Goal: Task Accomplishment & Management: Manage account settings

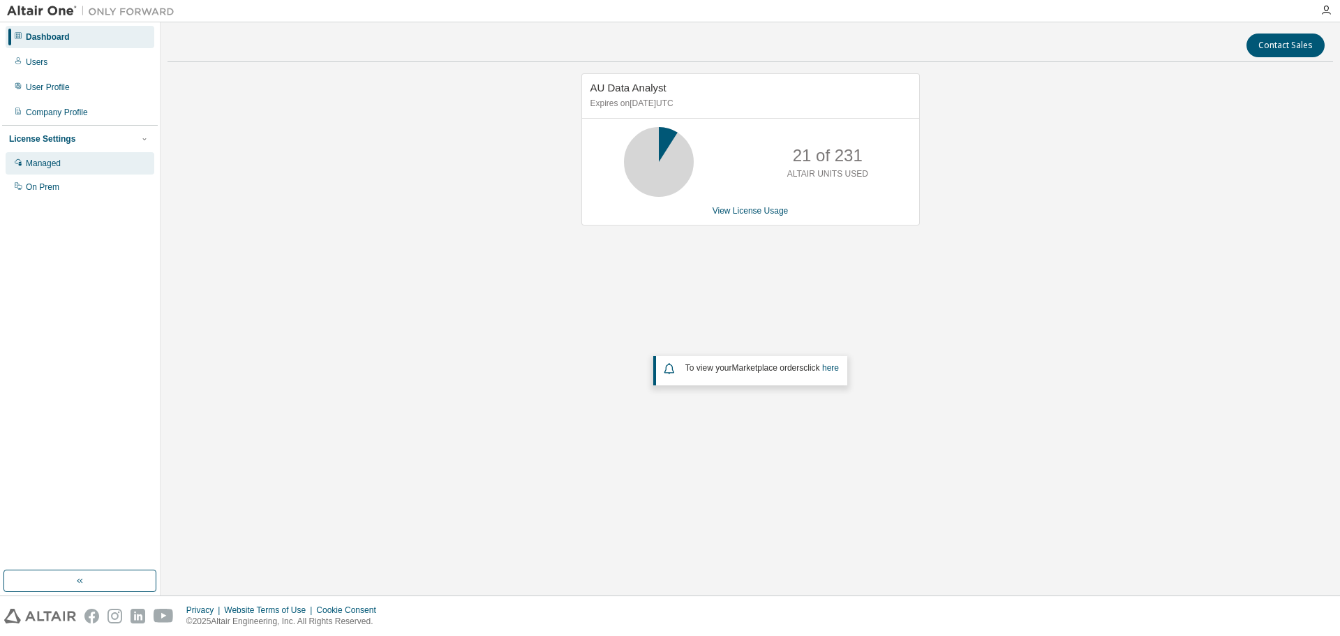
click at [37, 163] on div "Managed" at bounding box center [43, 163] width 35 height 11
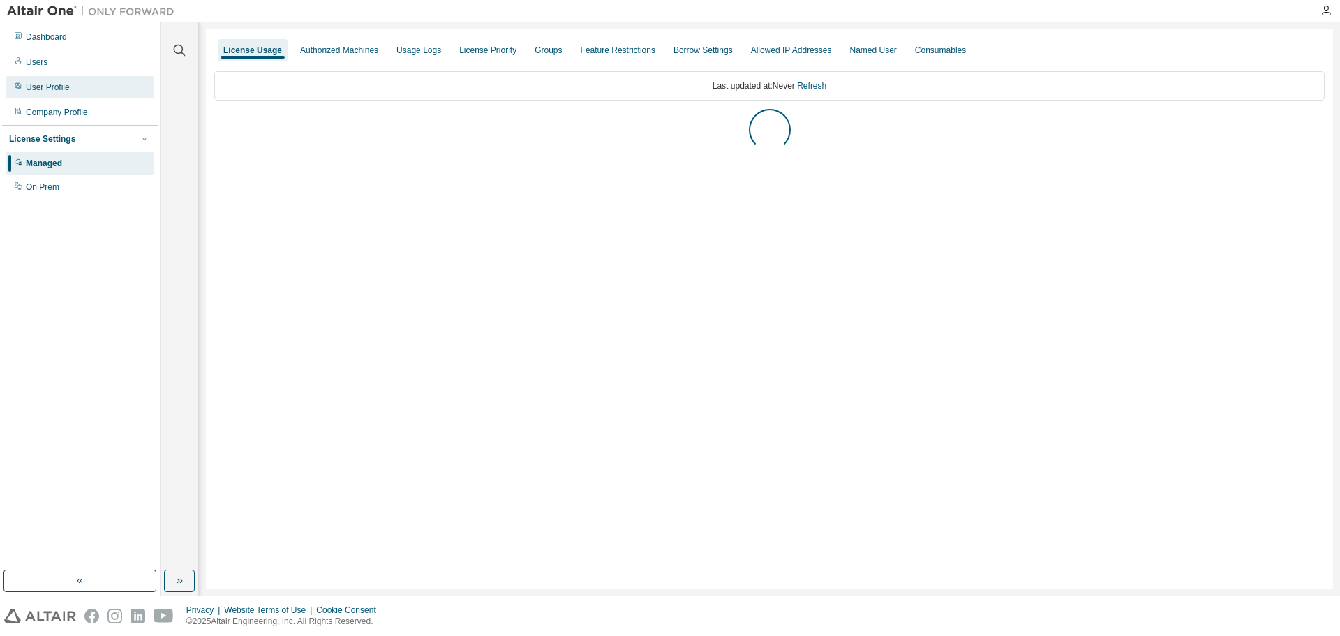
click at [78, 83] on div "User Profile" at bounding box center [80, 87] width 149 height 22
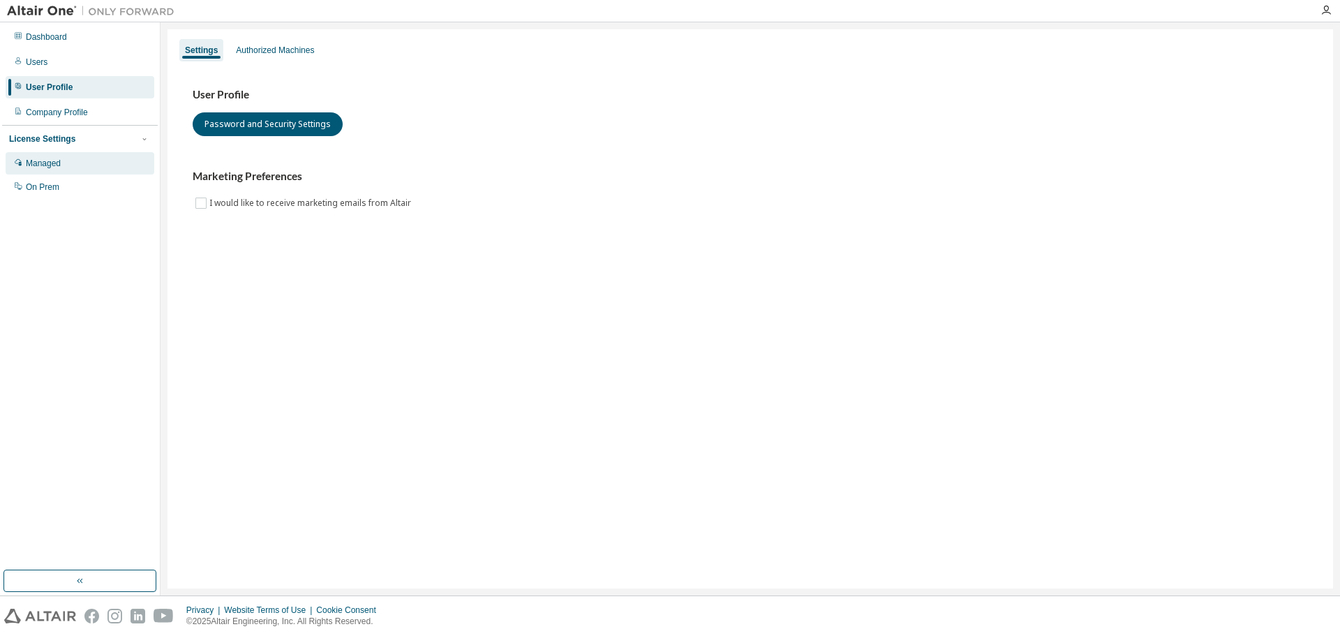
click at [45, 169] on div "Managed" at bounding box center [80, 163] width 149 height 22
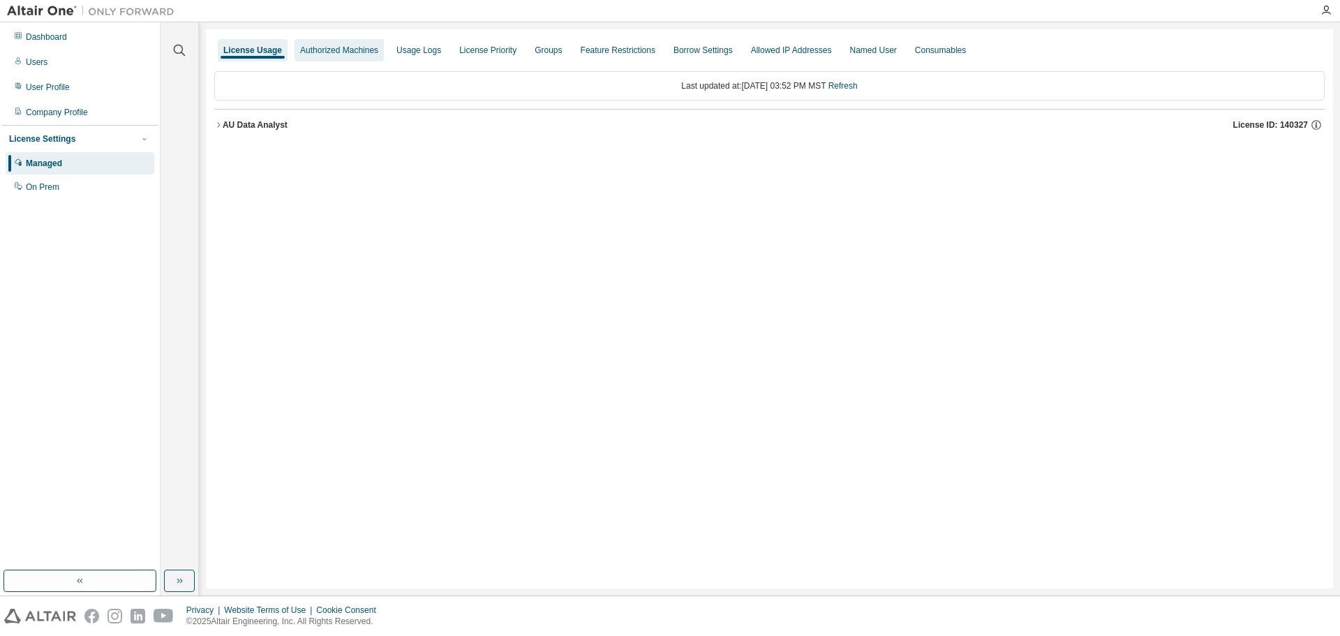
click at [345, 60] on div "Authorized Machines" at bounding box center [339, 50] width 89 height 22
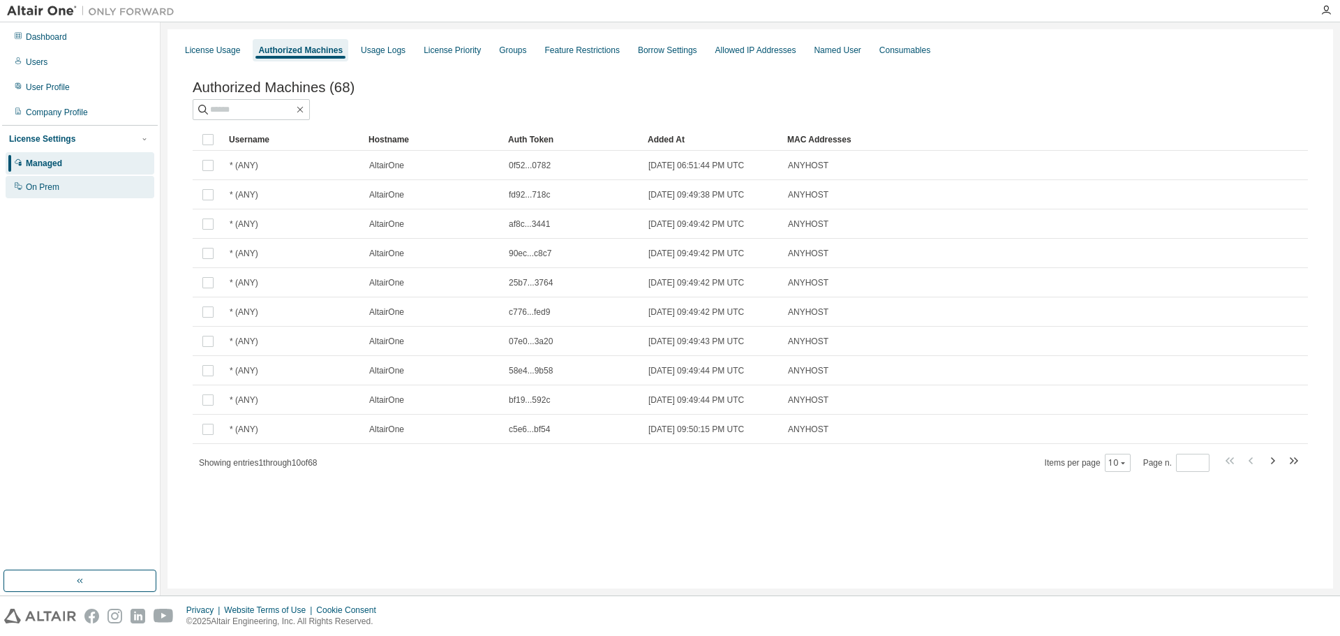
click at [40, 193] on div "On Prem" at bounding box center [80, 187] width 149 height 22
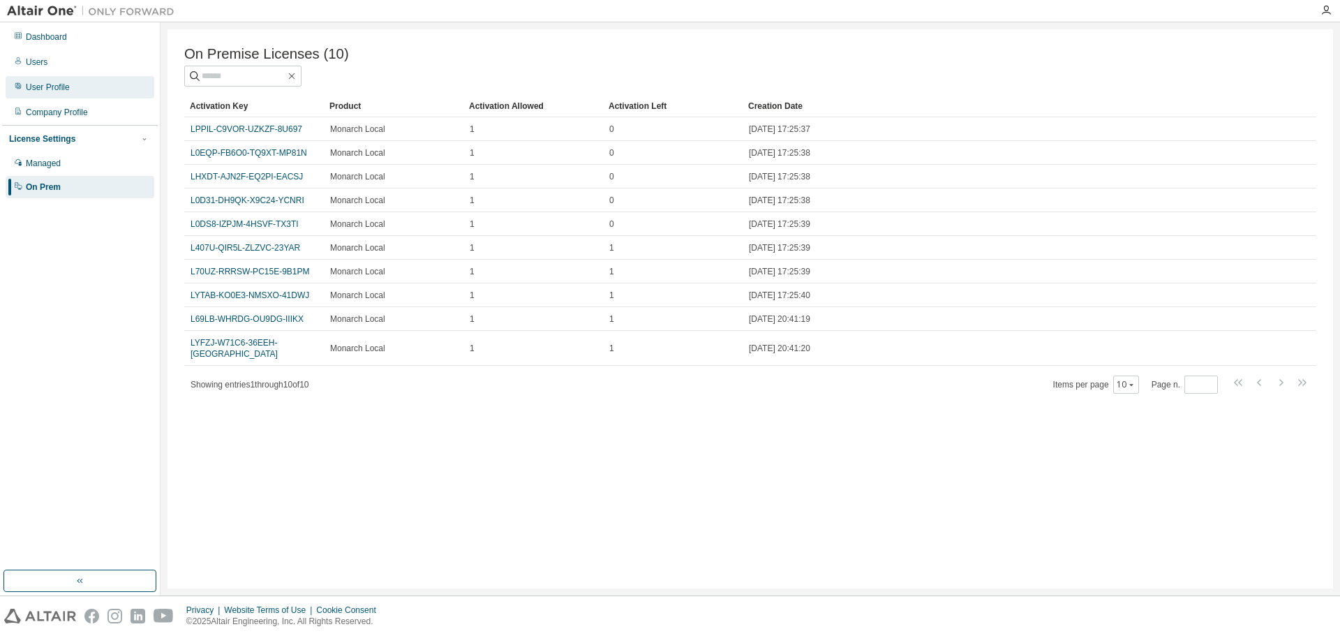
click at [39, 89] on div "User Profile" at bounding box center [48, 87] width 44 height 11
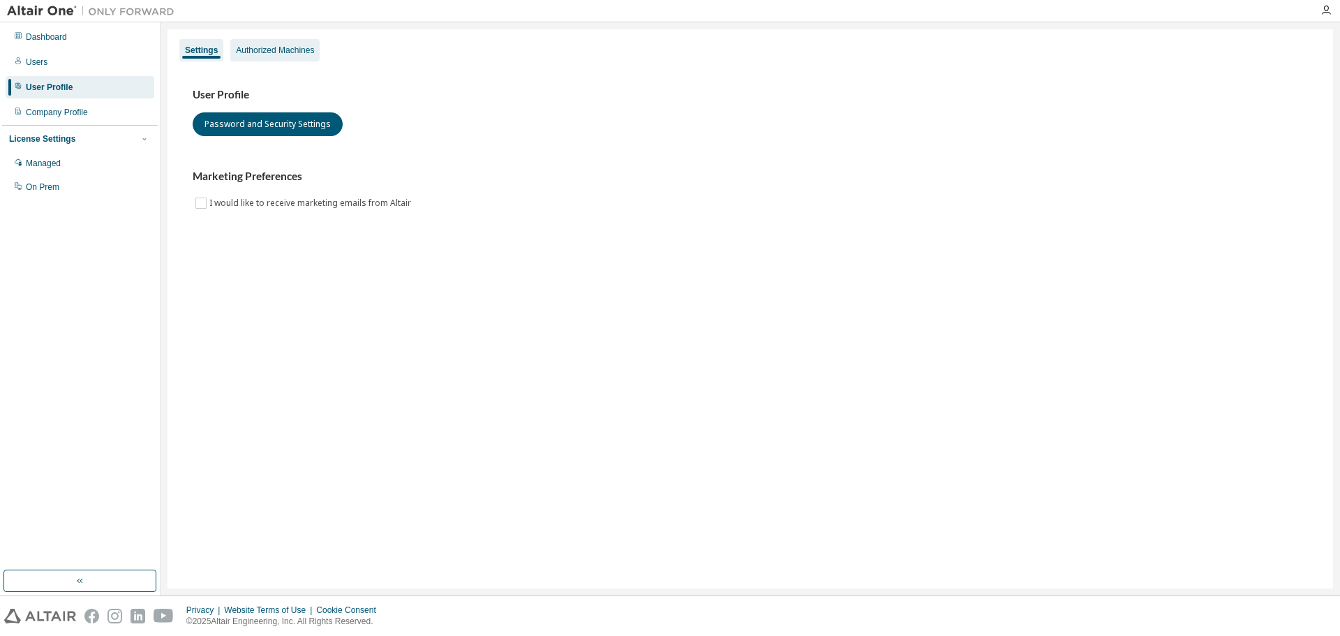
click at [256, 52] on div "Authorized Machines" at bounding box center [275, 50] width 78 height 11
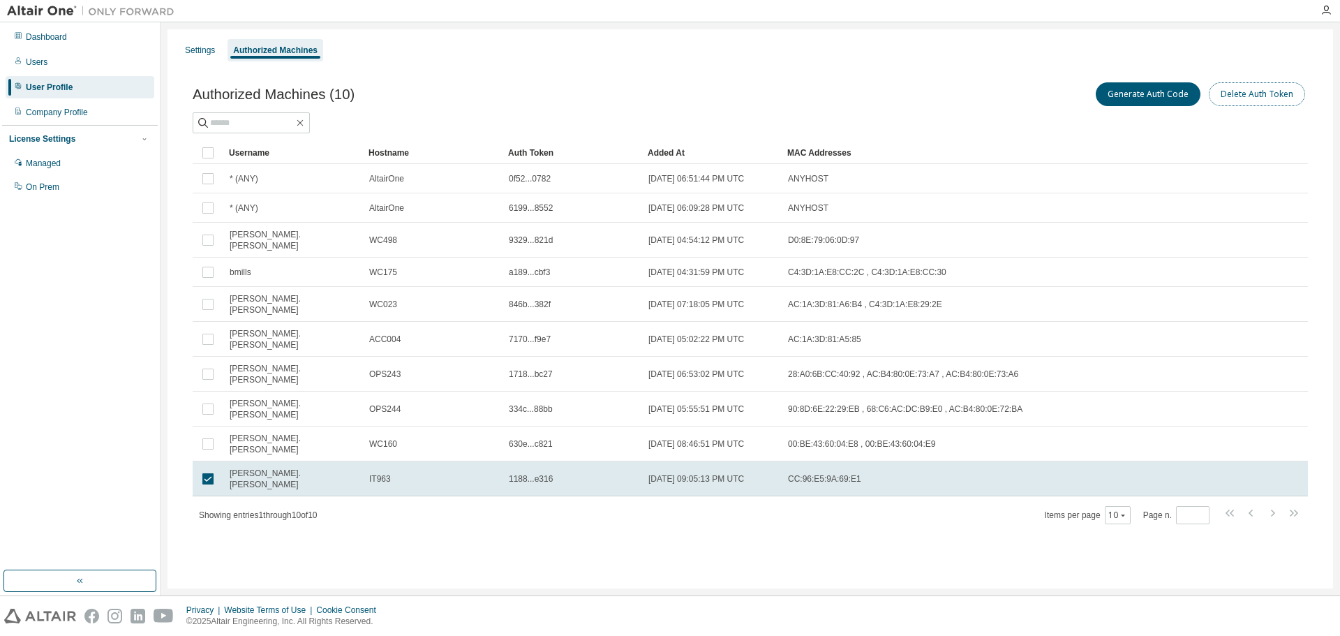
click at [1281, 94] on button "Delete Auth Token" at bounding box center [1257, 94] width 96 height 24
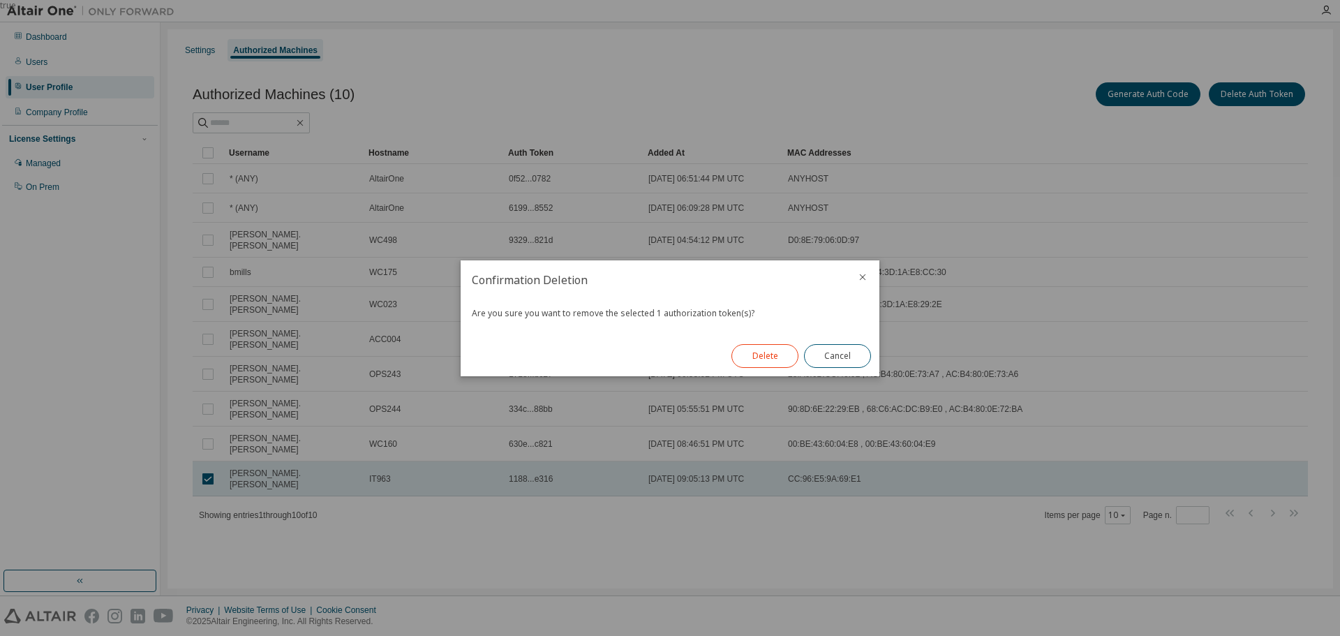
click at [750, 355] on button "Delete" at bounding box center [764, 356] width 67 height 24
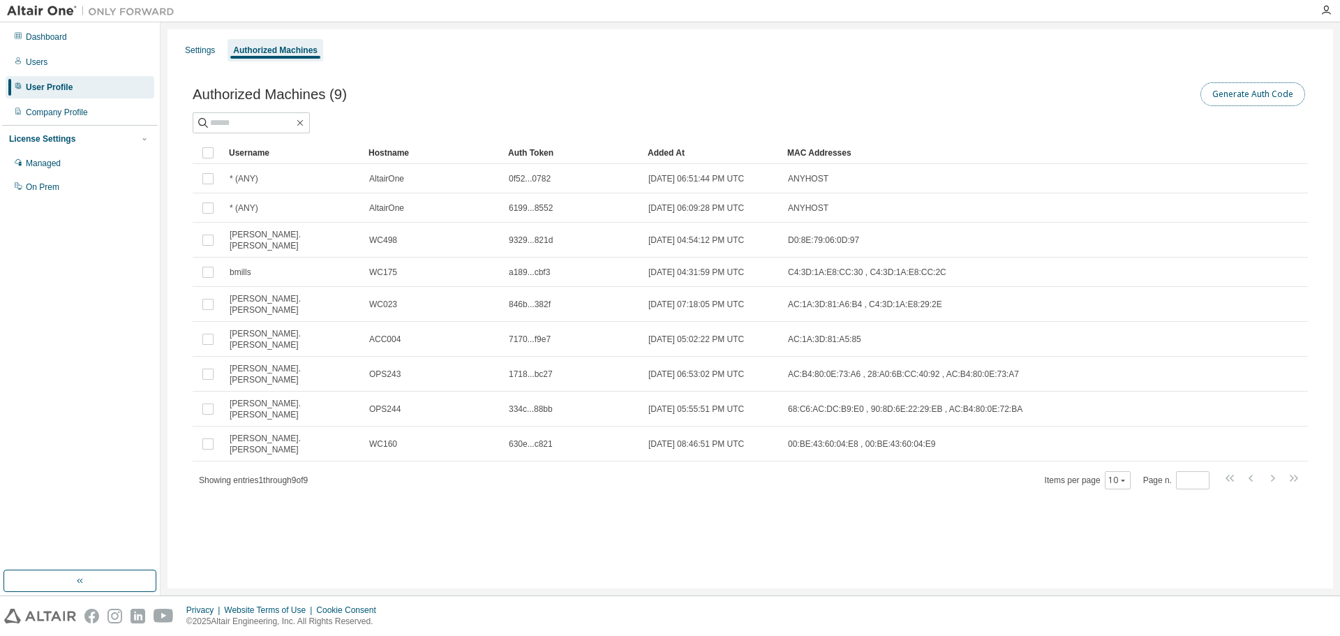
click at [1279, 95] on button "Generate Auth Code" at bounding box center [1252, 94] width 105 height 24
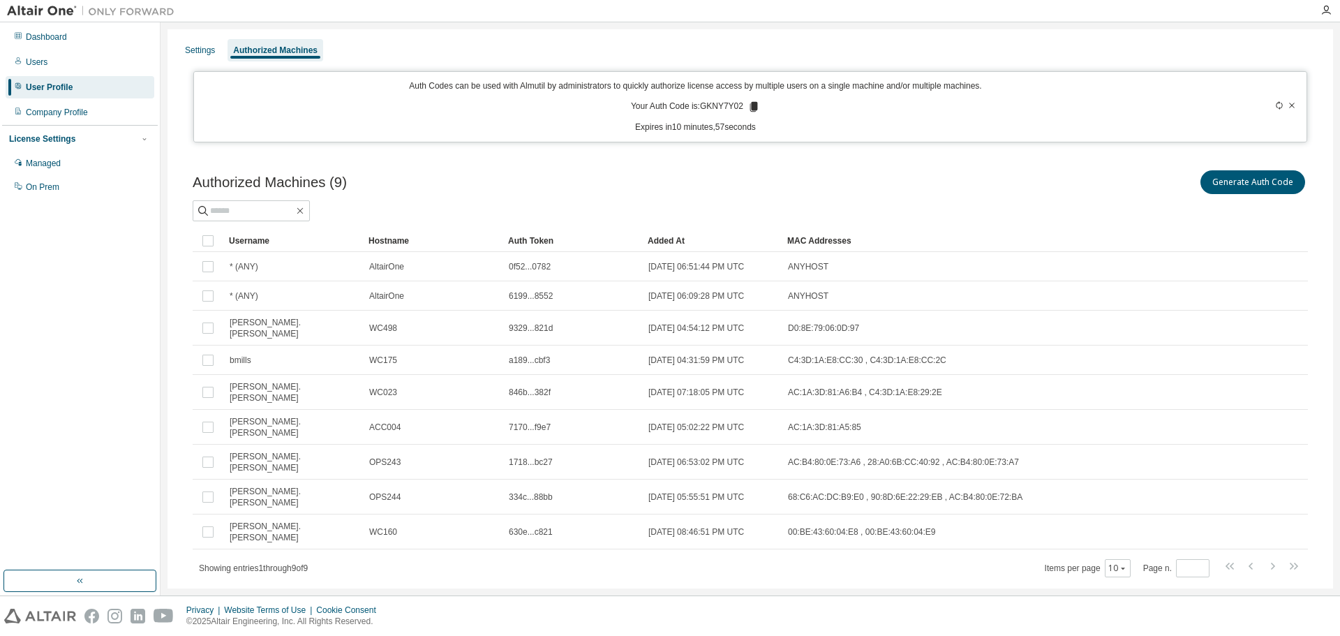
click at [649, 170] on div "Authorized Machines (9) Generate Auth Code" at bounding box center [750, 182] width 1115 height 29
click at [1288, 107] on icon at bounding box center [1292, 105] width 8 height 8
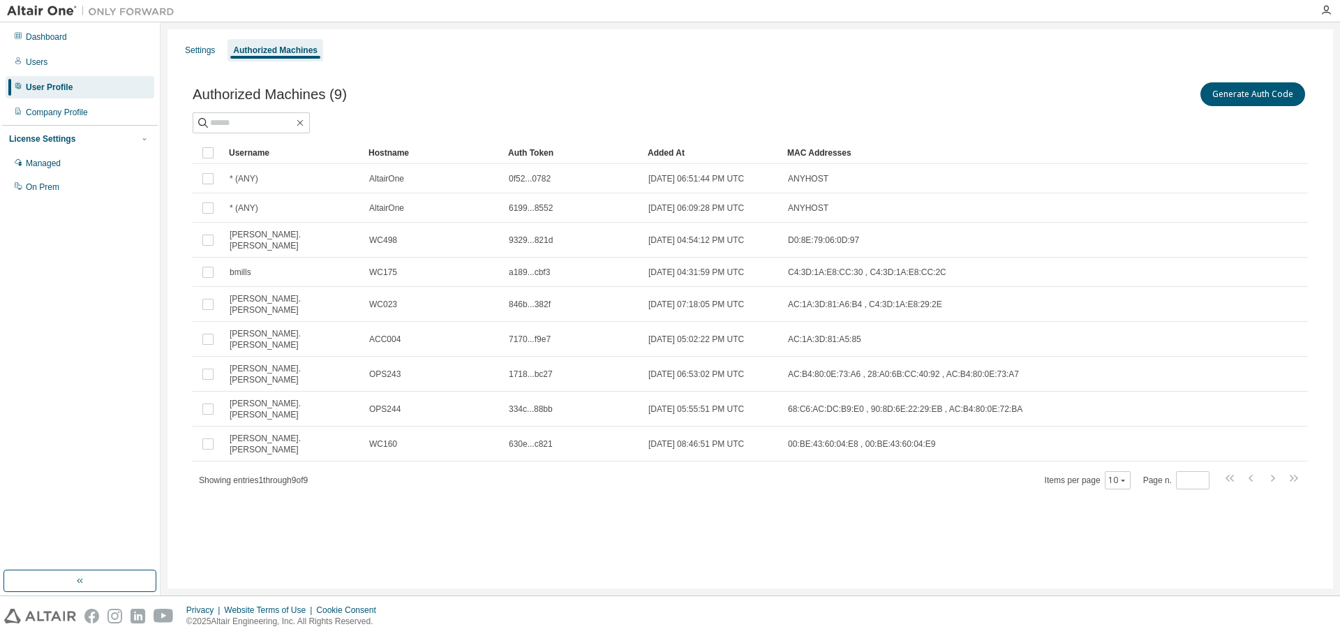
click at [519, 470] on div "Authorized Machines (9) Generate Auth Code Clear Load Save Save As Field Operat…" at bounding box center [750, 294] width 1149 height 463
click at [533, 87] on div "Authorized Machines (9) Generate Auth Code" at bounding box center [750, 94] width 1115 height 29
click at [574, 474] on div "Authorized Machines (9) Generate Auth Code Clear Load Save Save As Field Operat…" at bounding box center [750, 294] width 1149 height 463
click at [514, 90] on div "Authorized Machines (9) Generate Auth Code" at bounding box center [750, 94] width 1115 height 29
click at [61, 186] on div "On Prem" at bounding box center [80, 187] width 149 height 22
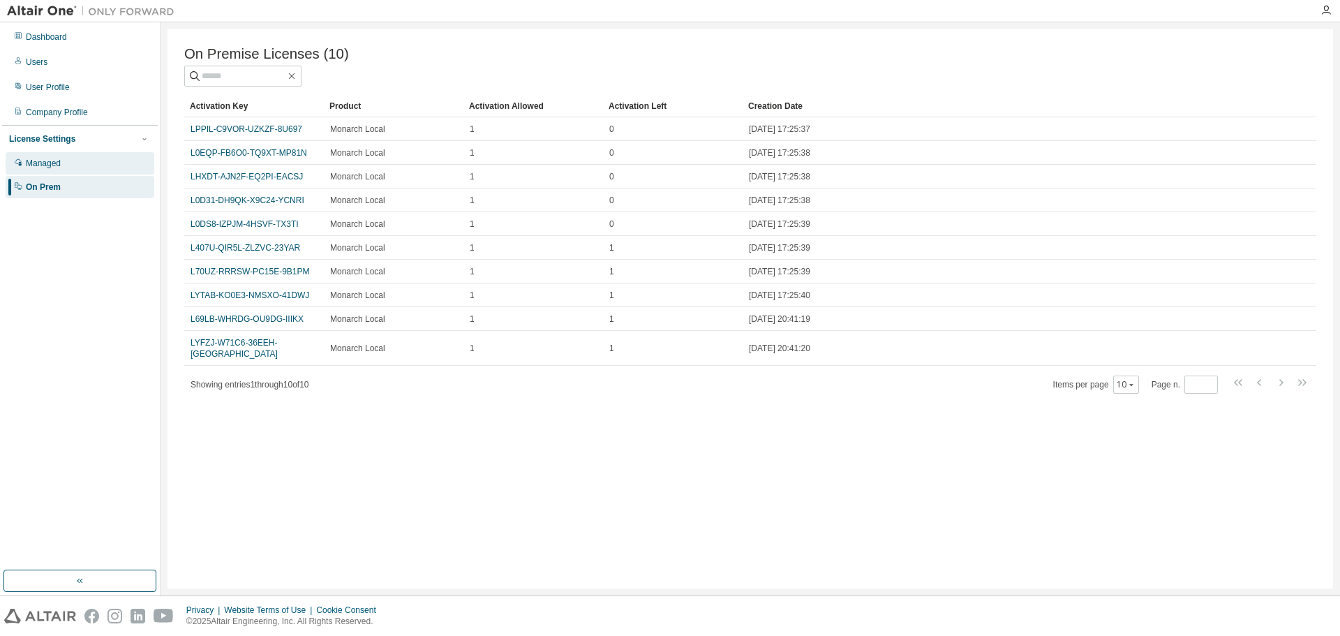
click at [64, 168] on div "Managed" at bounding box center [80, 163] width 149 height 22
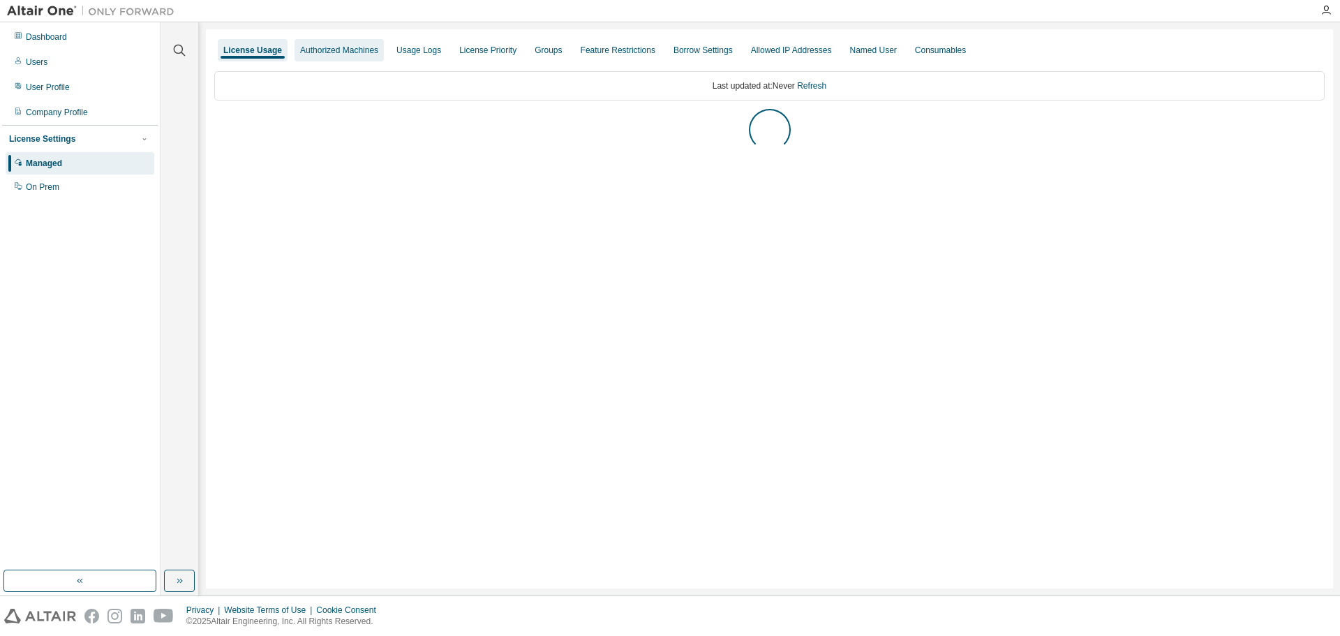
click at [369, 50] on div "Authorized Machines" at bounding box center [339, 50] width 78 height 11
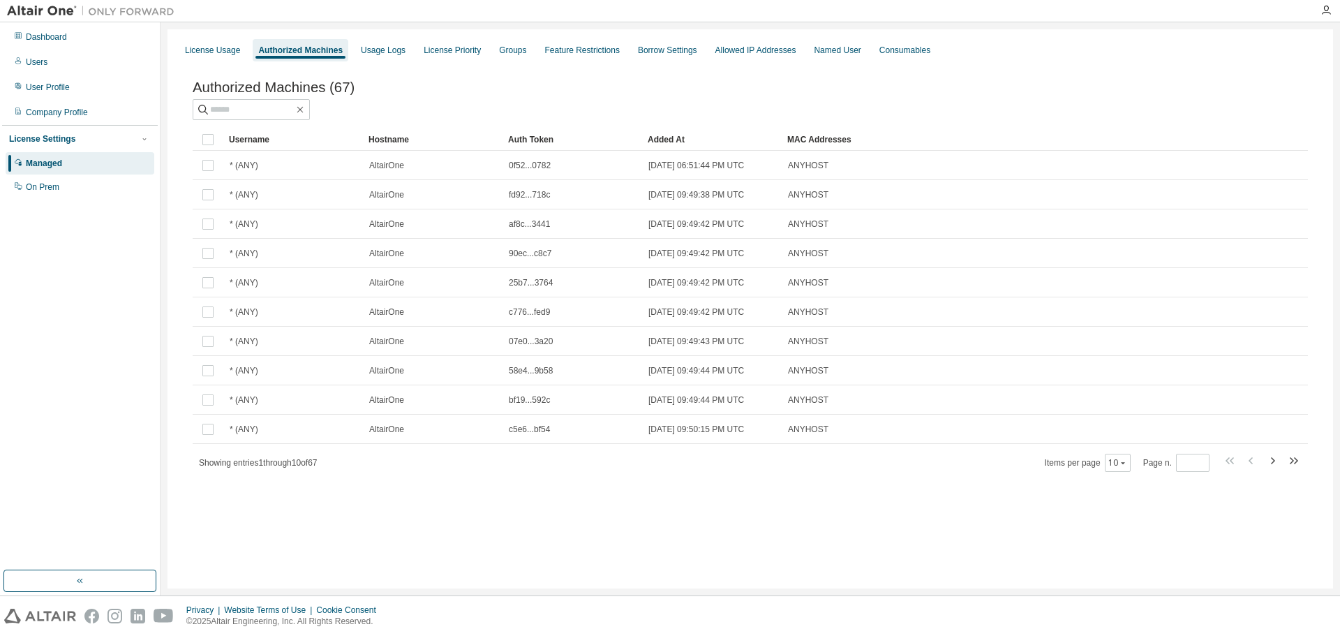
click at [1282, 466] on span at bounding box center [1262, 462] width 80 height 20
click at [1275, 463] on icon "button" at bounding box center [1272, 460] width 17 height 17
type input "*"
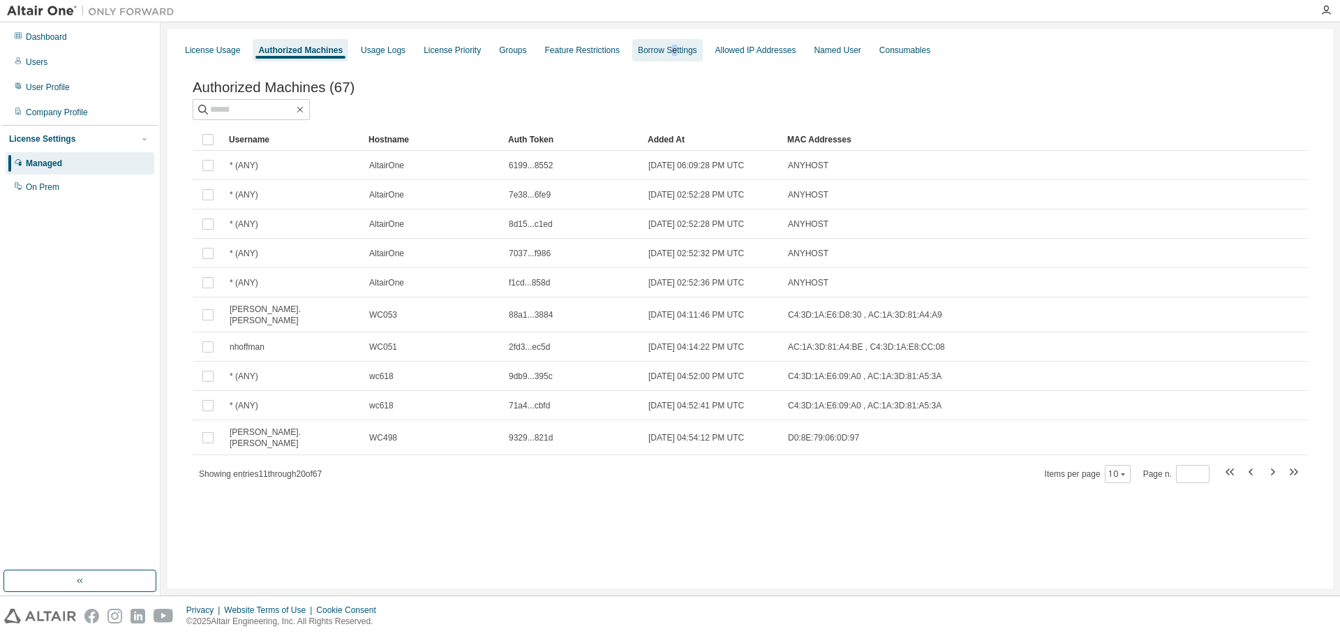
click at [690, 58] on div "Borrow Settings" at bounding box center [667, 50] width 70 height 22
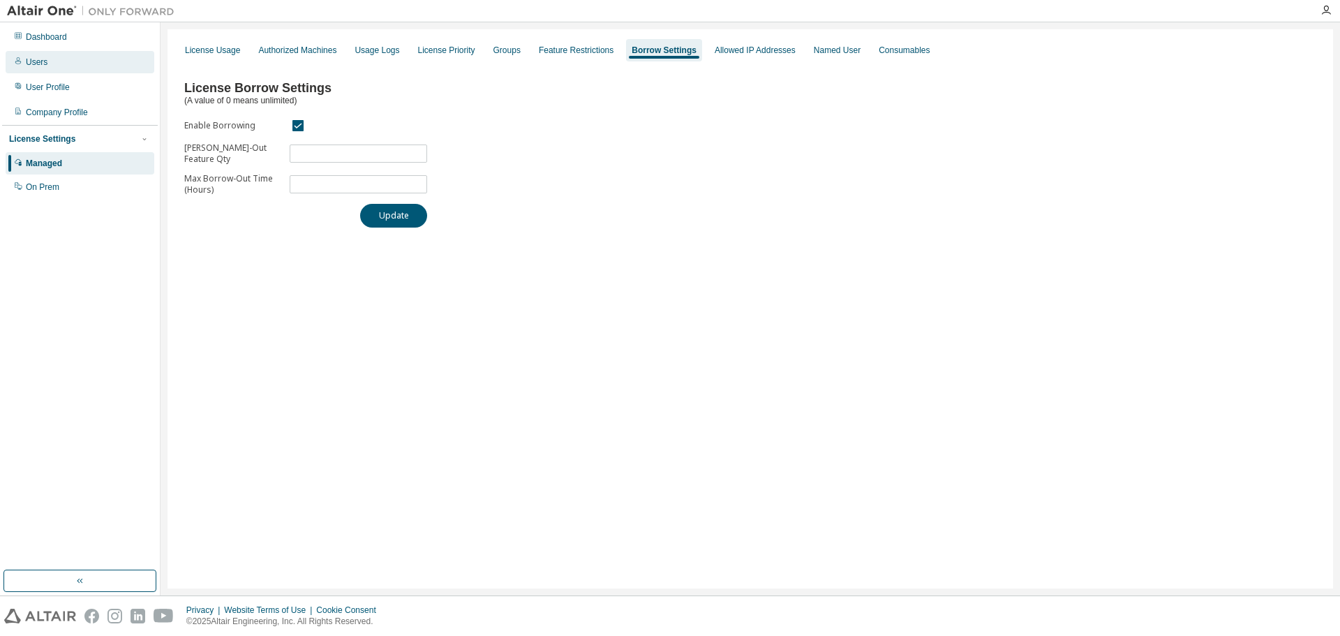
click at [38, 60] on div "Users" at bounding box center [37, 62] width 22 height 11
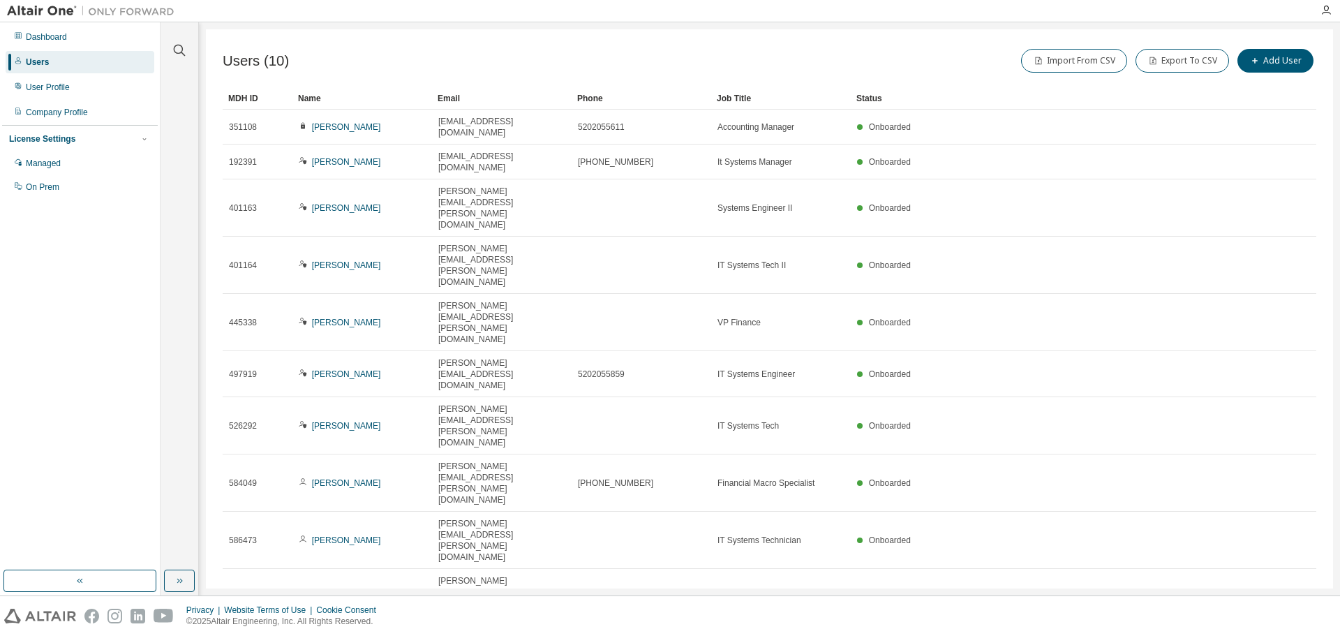
click at [641, 438] on div "Users (10) Import From CSV Export To CSV Add User Clear Load Save Save As Field…" at bounding box center [769, 308] width 1127 height 559
click at [555, 434] on div "Users (10) Import From CSV Export To CSV Add User Clear Load Save Save As Field…" at bounding box center [769, 308] width 1127 height 559
click at [70, 90] on div "User Profile" at bounding box center [48, 87] width 44 height 11
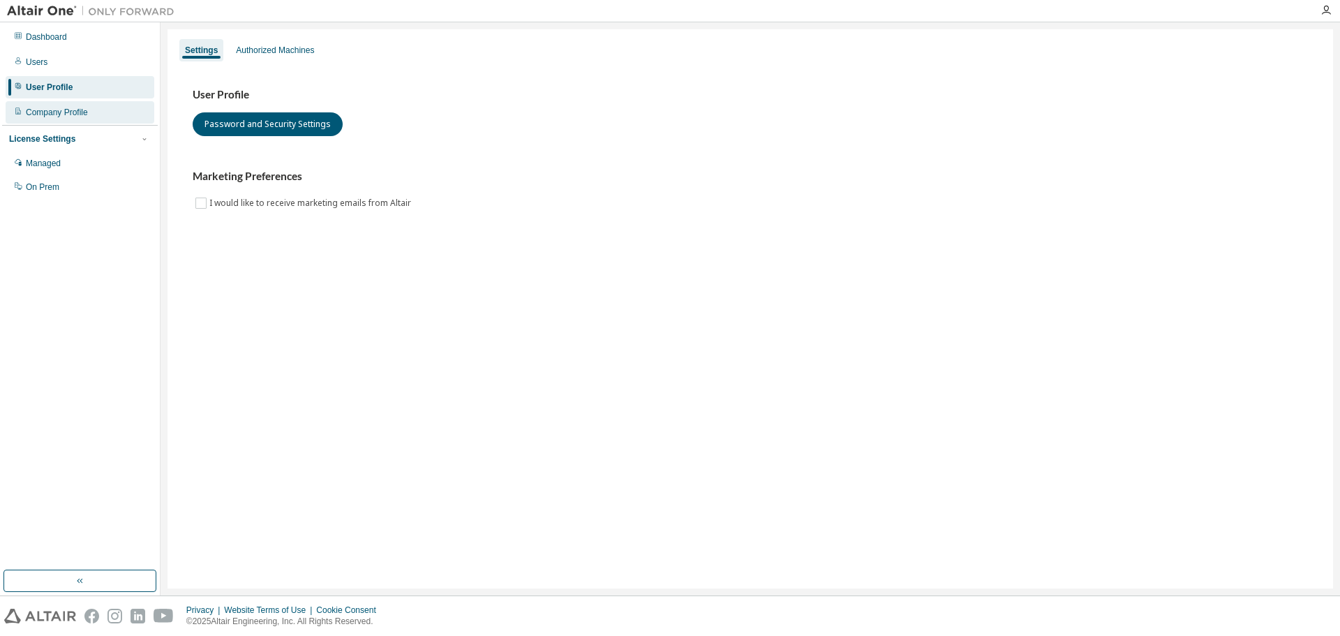
click at [73, 108] on div "Company Profile" at bounding box center [57, 112] width 62 height 11
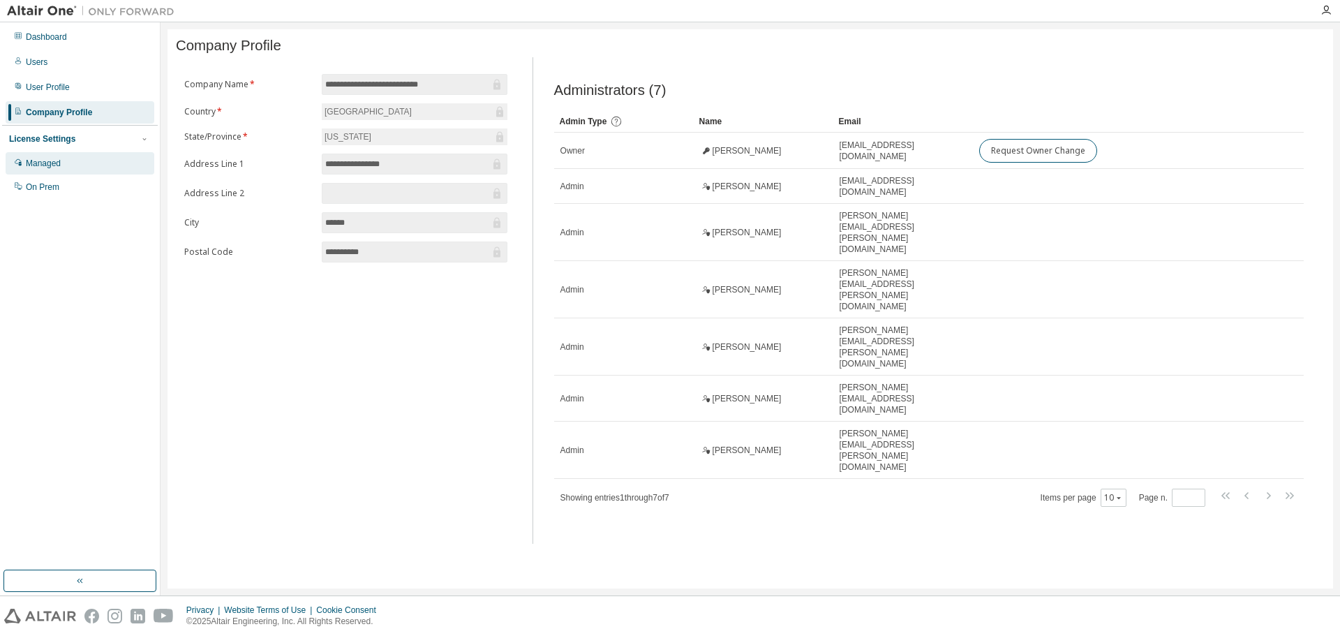
click at [58, 167] on div "Managed" at bounding box center [43, 163] width 35 height 11
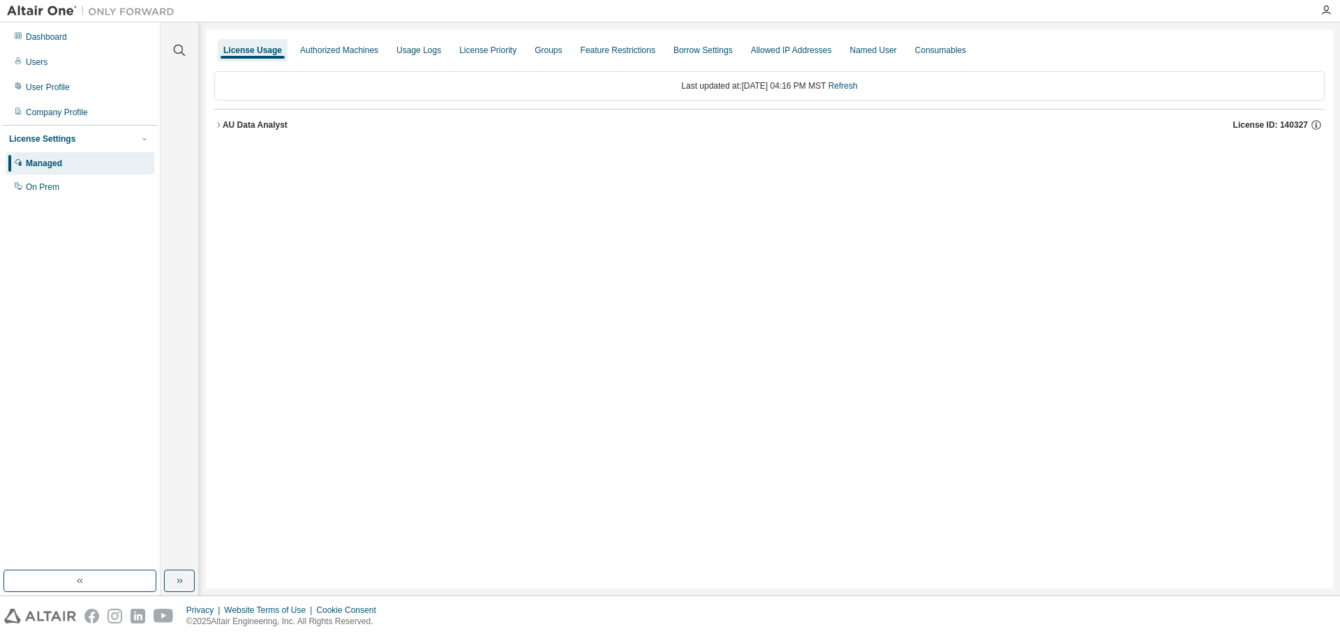
click at [221, 121] on icon "button" at bounding box center [218, 125] width 8 height 8
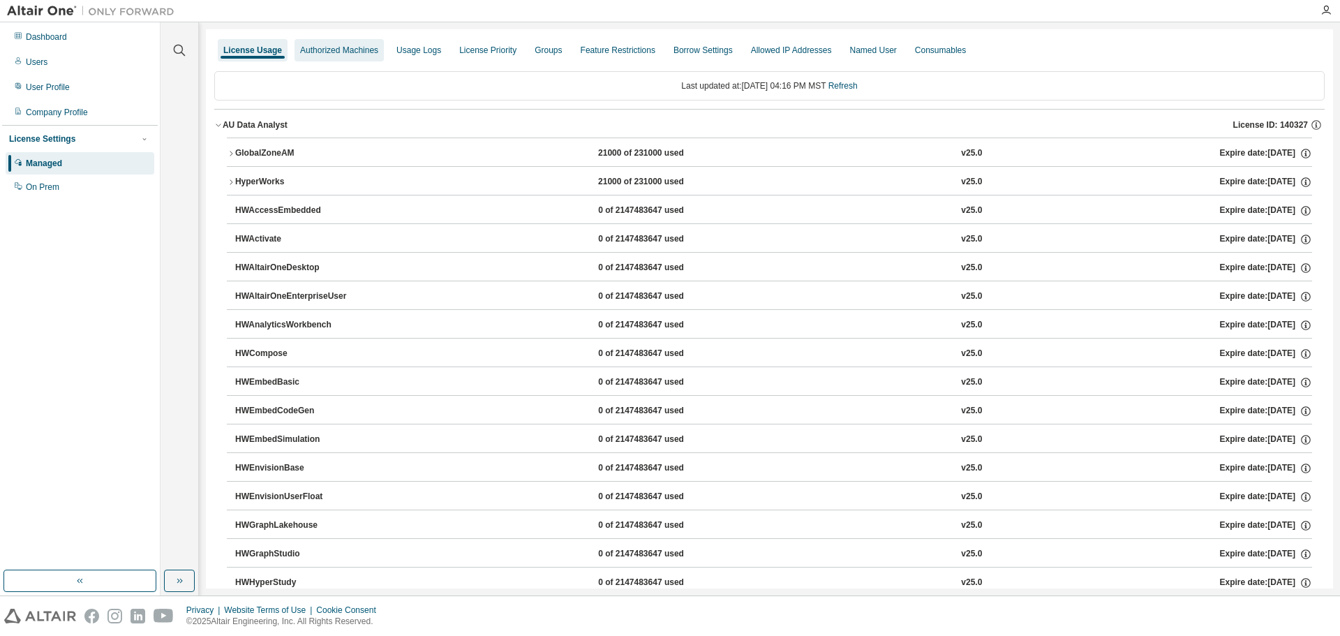
click at [343, 45] on div "Authorized Machines" at bounding box center [339, 50] width 78 height 11
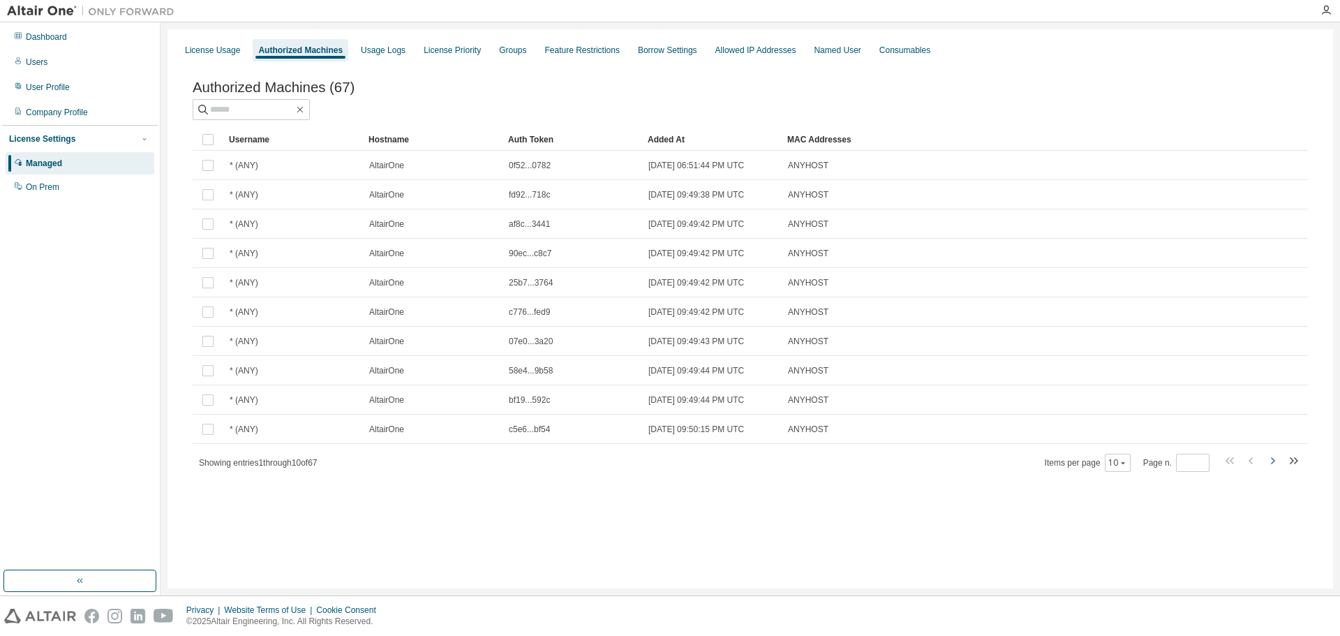
click at [1273, 469] on icon "button" at bounding box center [1272, 460] width 17 height 17
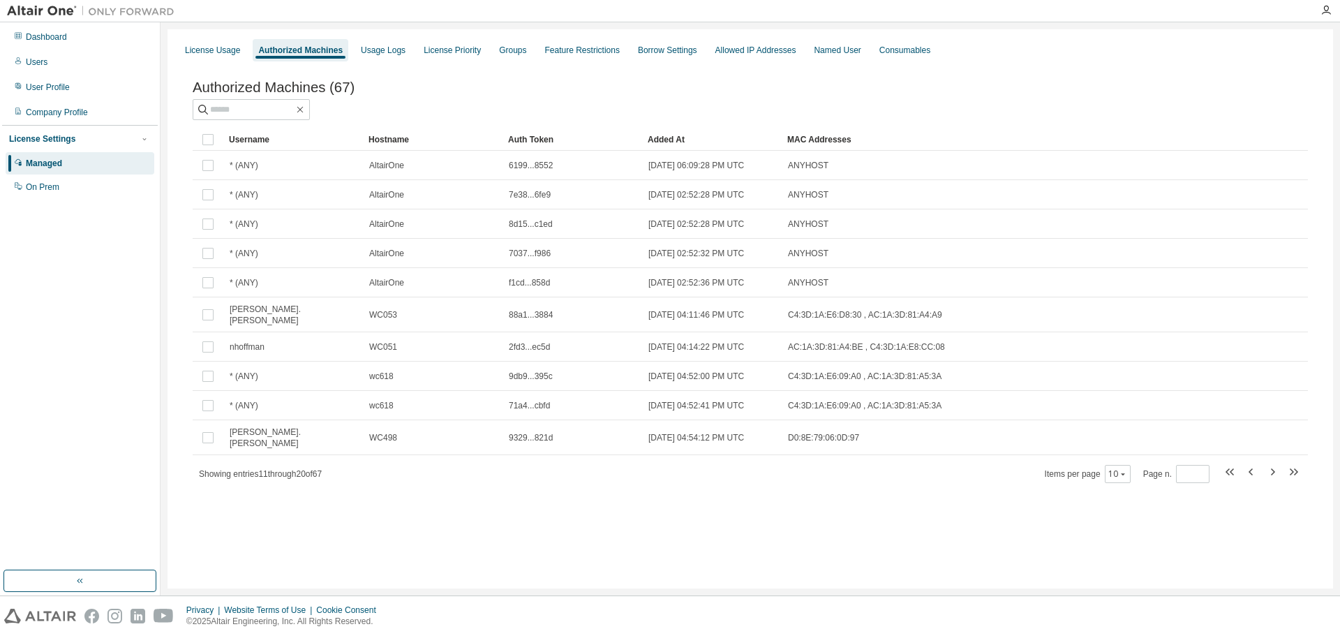
click at [1274, 468] on icon "button" at bounding box center [1273, 471] width 4 height 7
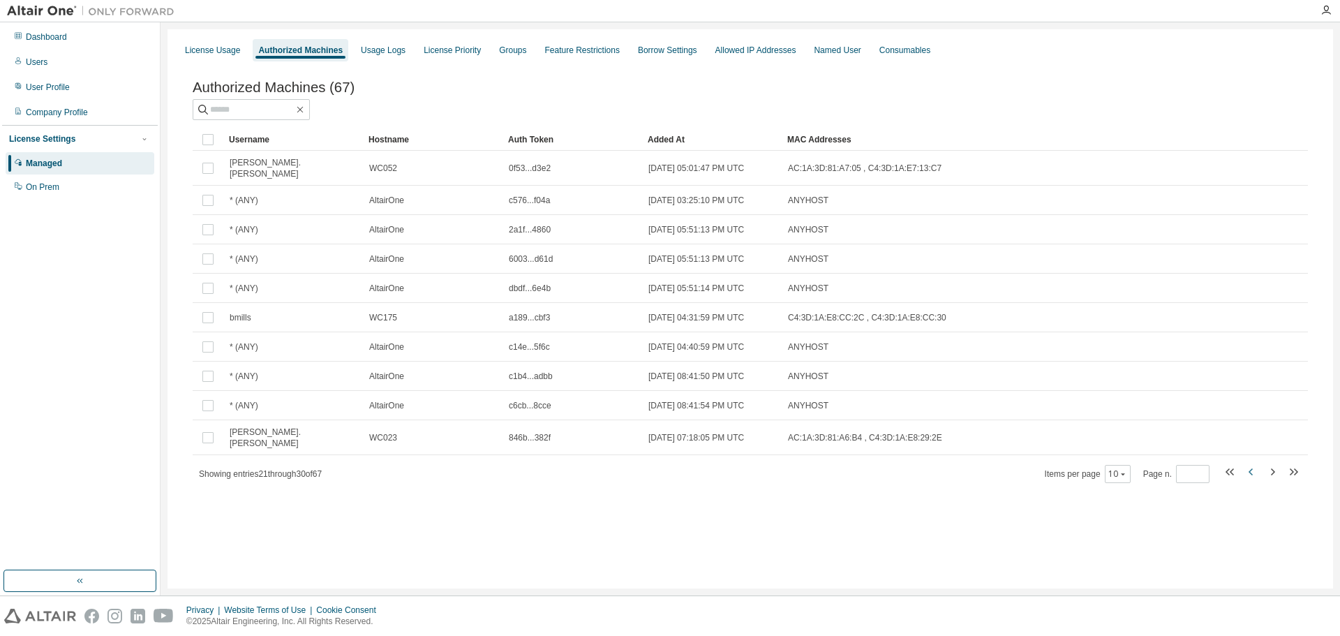
click at [1253, 463] on icon "button" at bounding box center [1251, 471] width 17 height 17
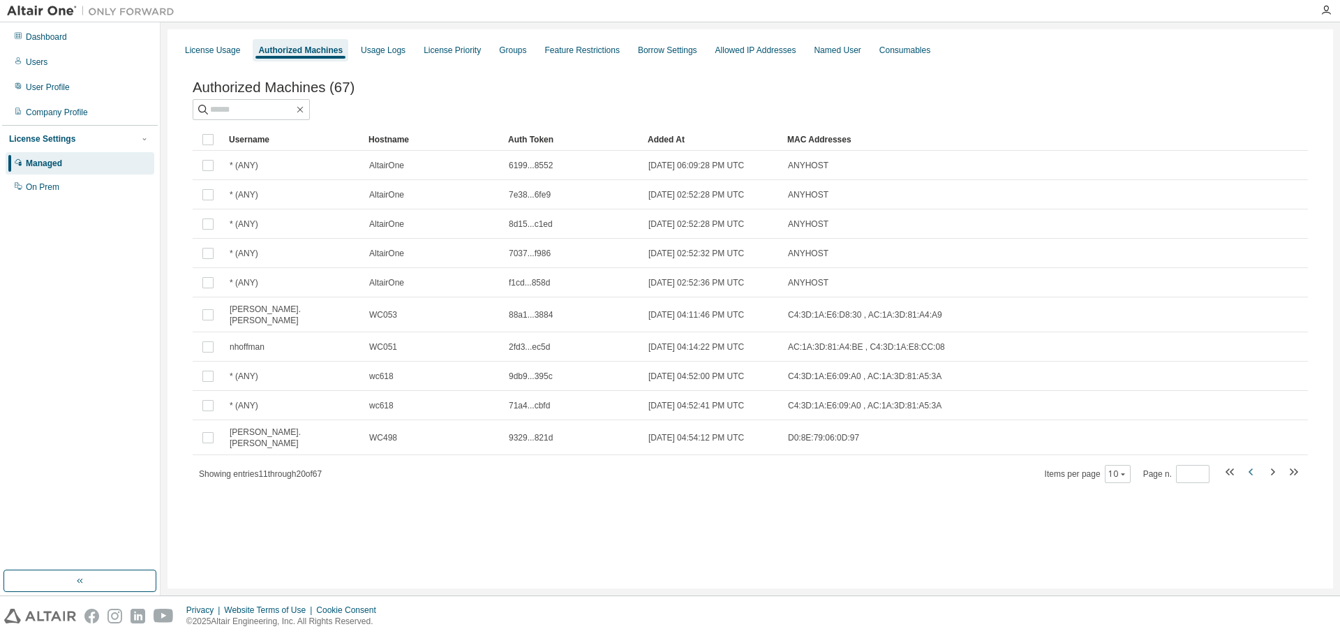
click at [1253, 463] on icon "button" at bounding box center [1251, 471] width 17 height 17
type input "*"
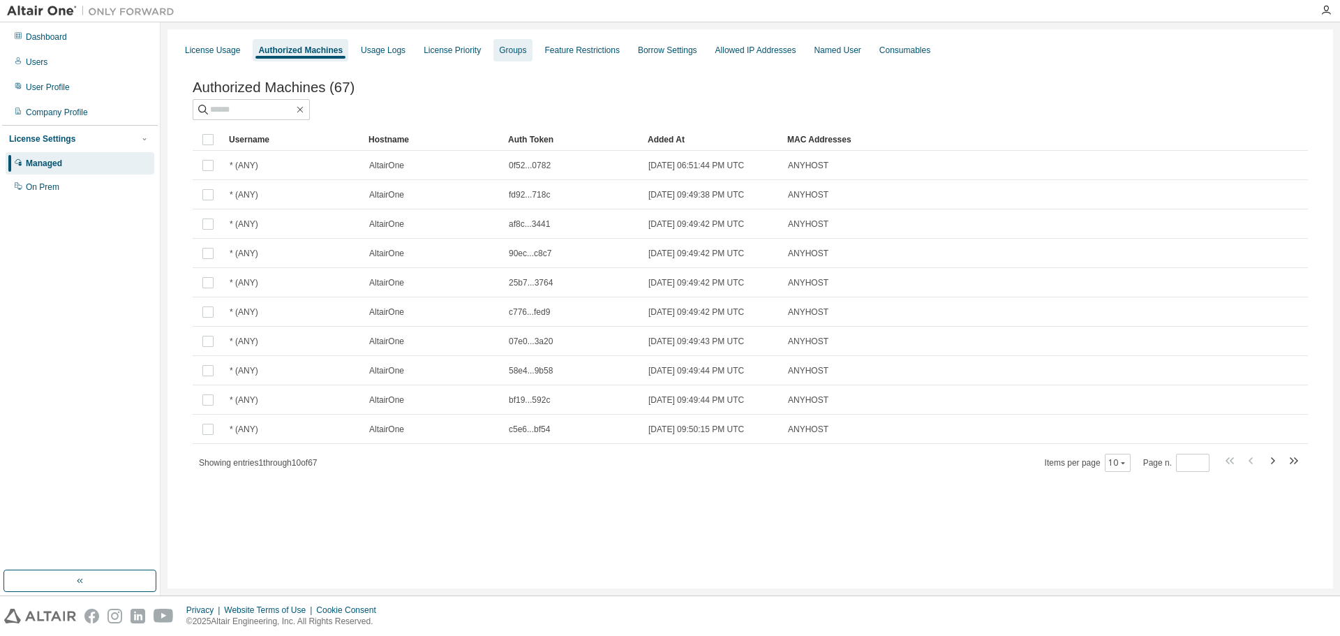
click at [517, 55] on div "Groups" at bounding box center [512, 50] width 27 height 11
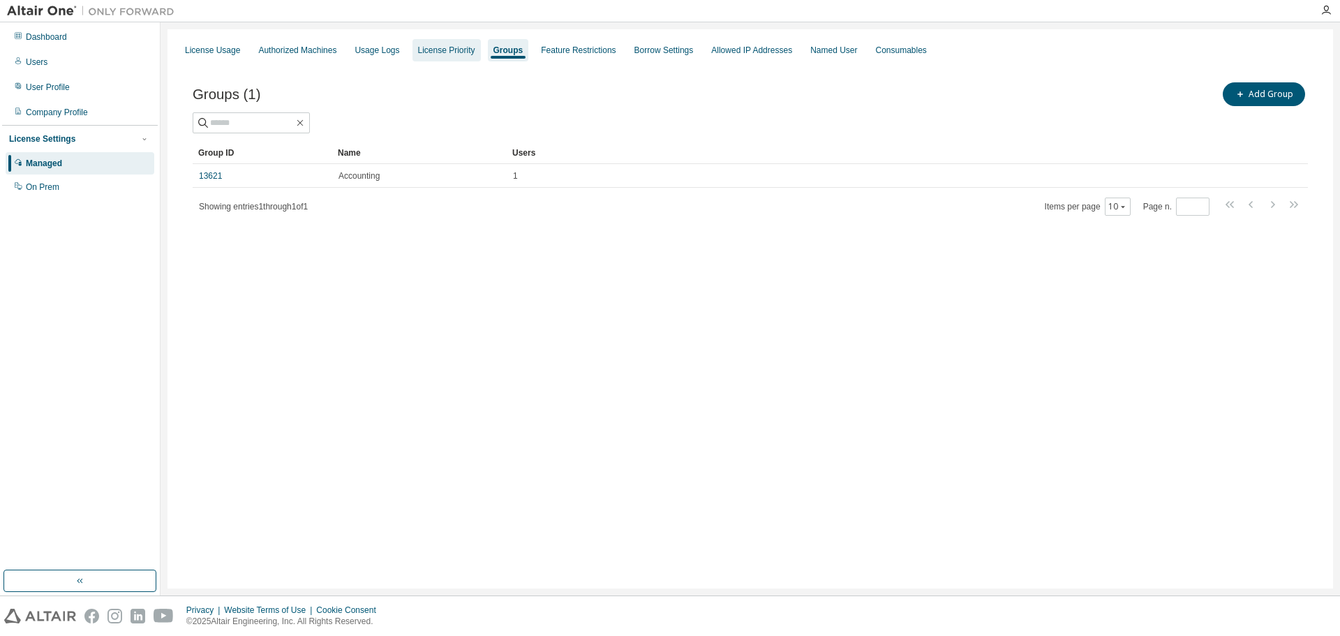
click at [470, 52] on div "License Priority" at bounding box center [446, 50] width 57 height 11
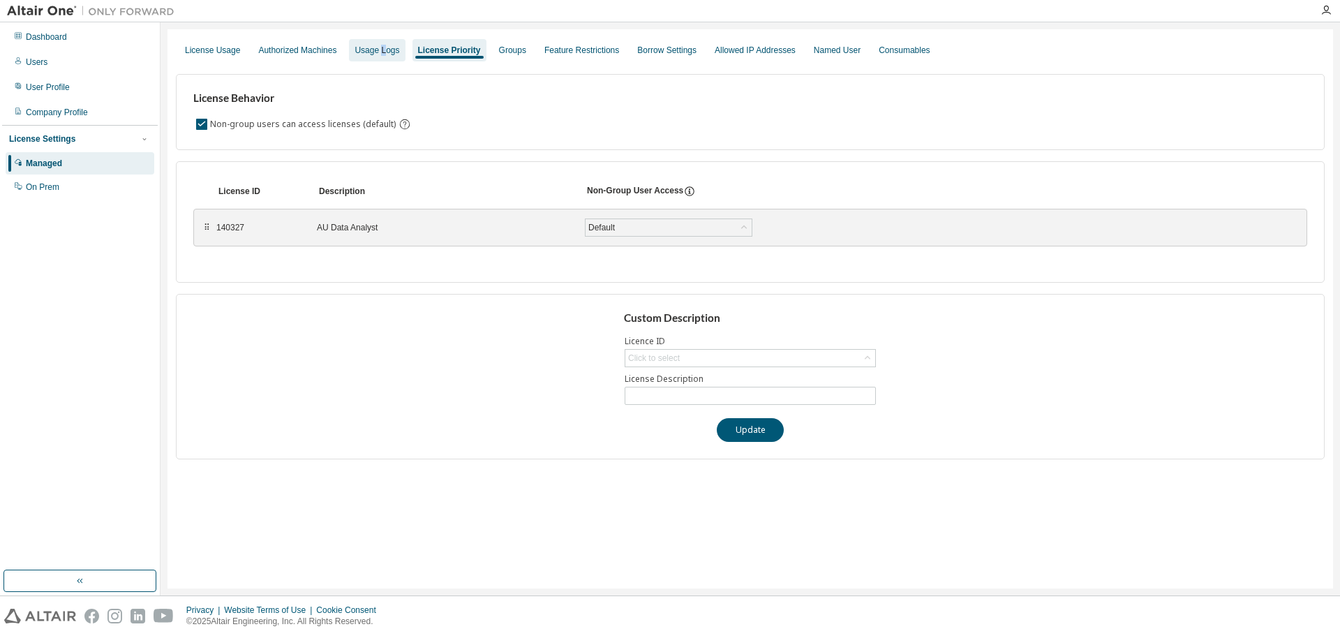
click at [388, 50] on div "Usage Logs" at bounding box center [377, 50] width 45 height 11
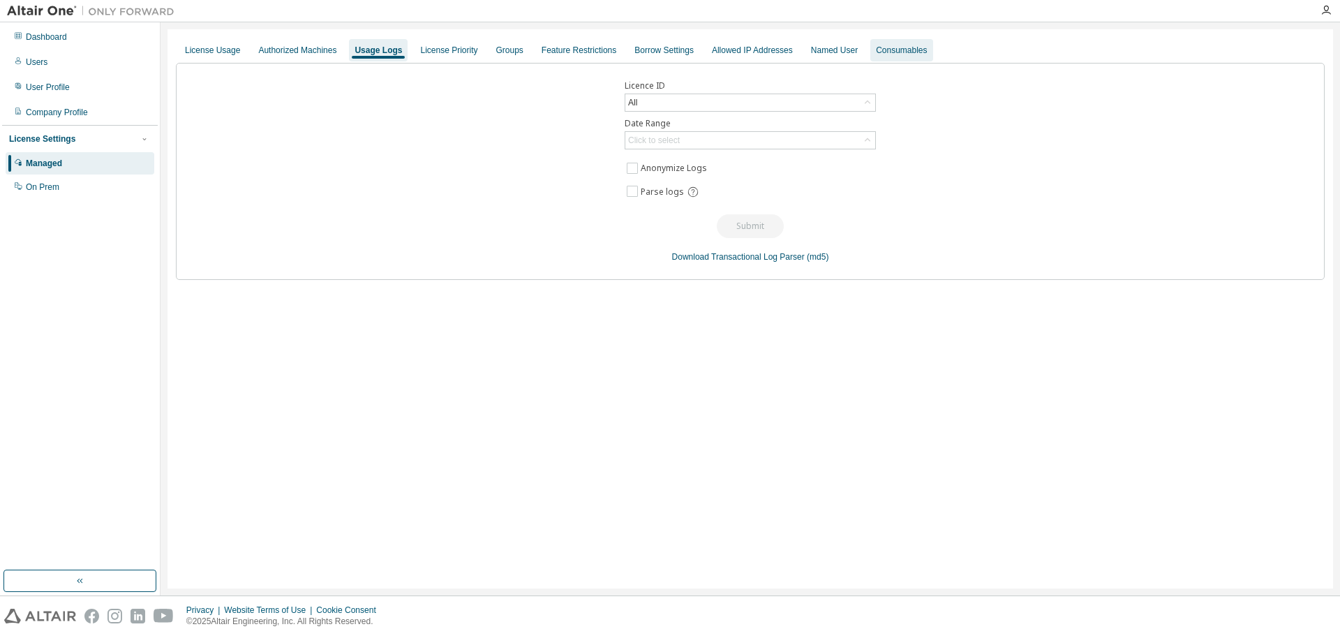
click at [926, 52] on div "Consumables" at bounding box center [901, 50] width 51 height 11
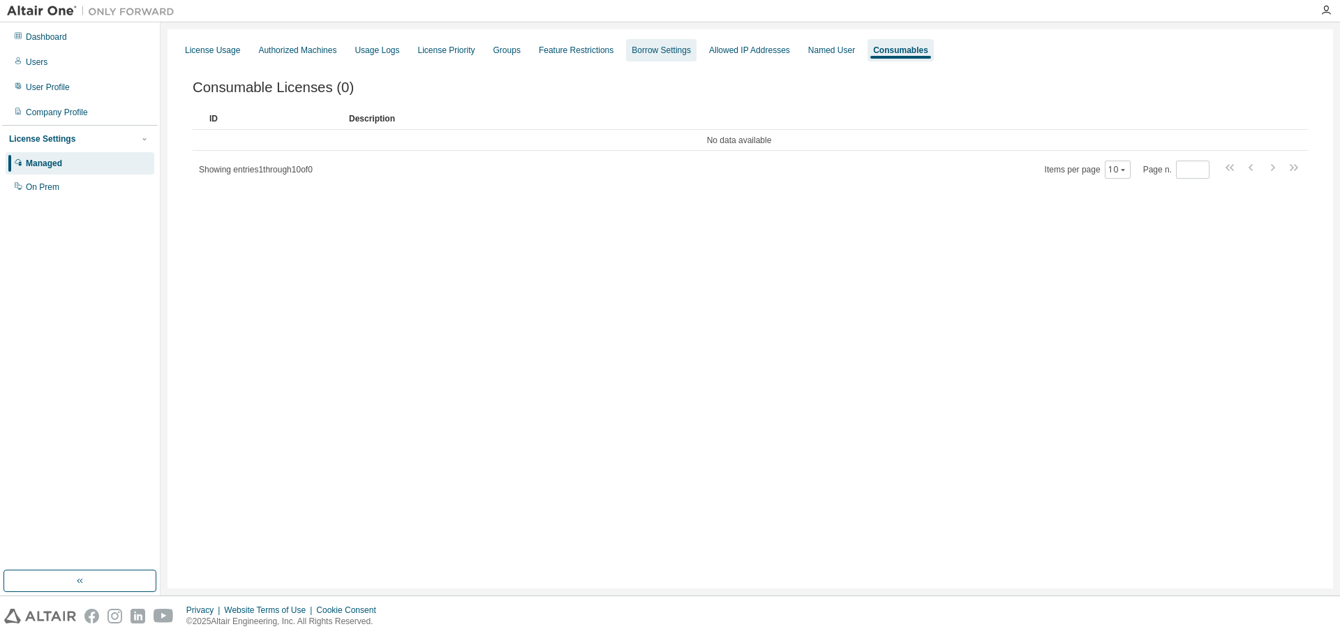
click at [671, 43] on div "Borrow Settings" at bounding box center [661, 50] width 70 height 22
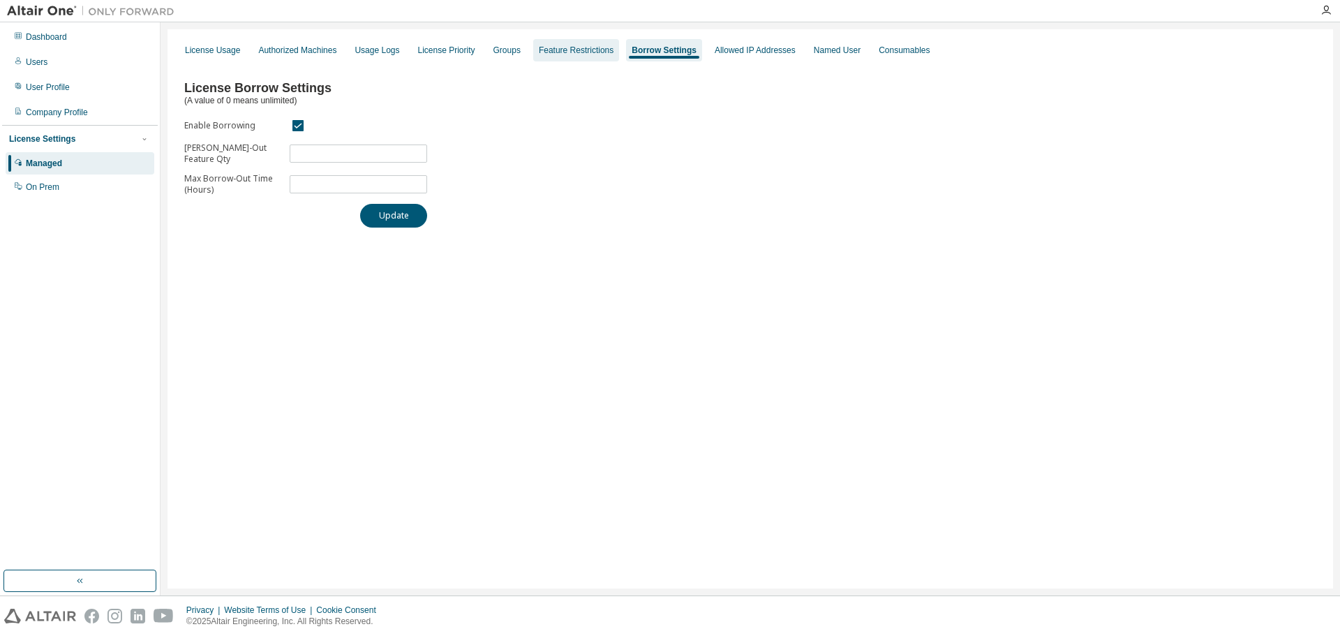
click at [594, 57] on div "Feature Restrictions" at bounding box center [576, 50] width 86 height 22
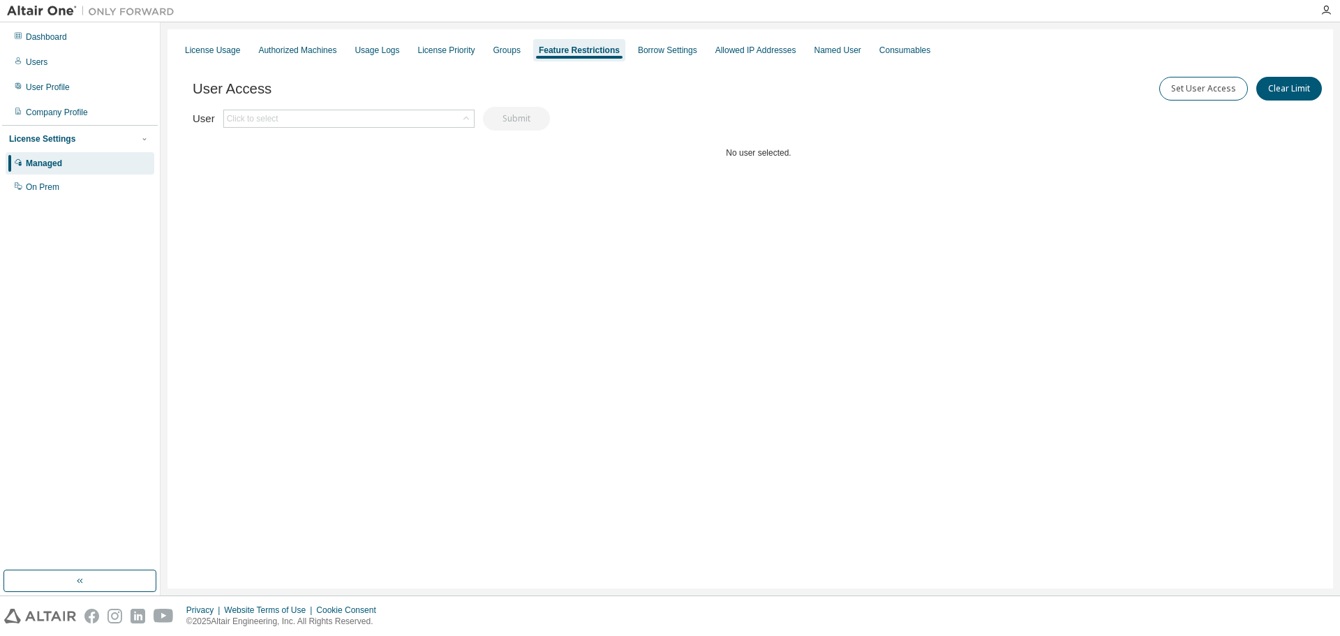
click at [507, 57] on div "Groups" at bounding box center [507, 50] width 38 height 22
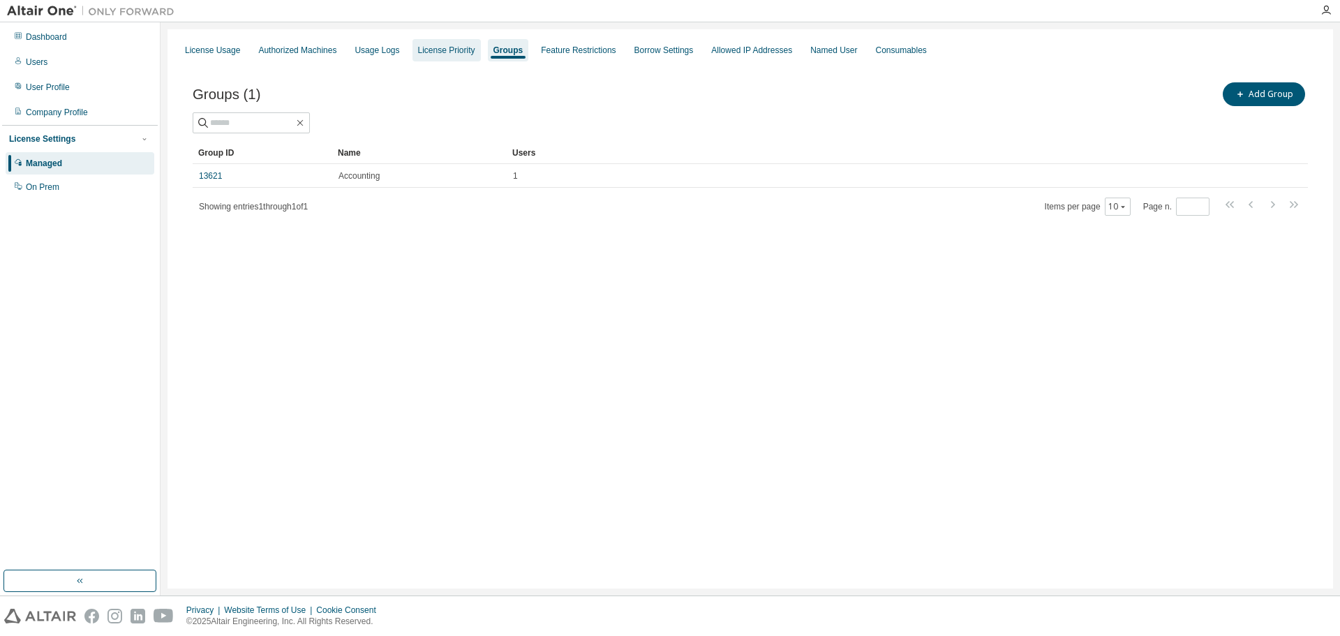
click at [466, 57] on div "License Priority" at bounding box center [446, 50] width 68 height 22
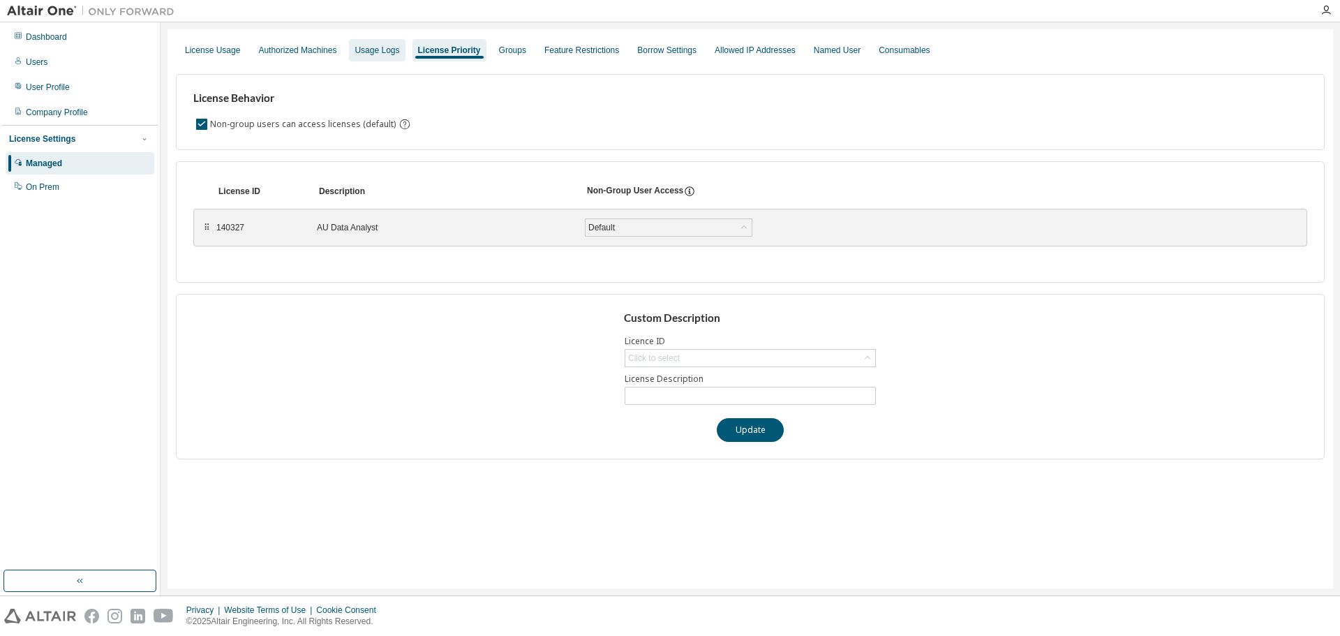
click at [373, 50] on div "Usage Logs" at bounding box center [377, 50] width 45 height 11
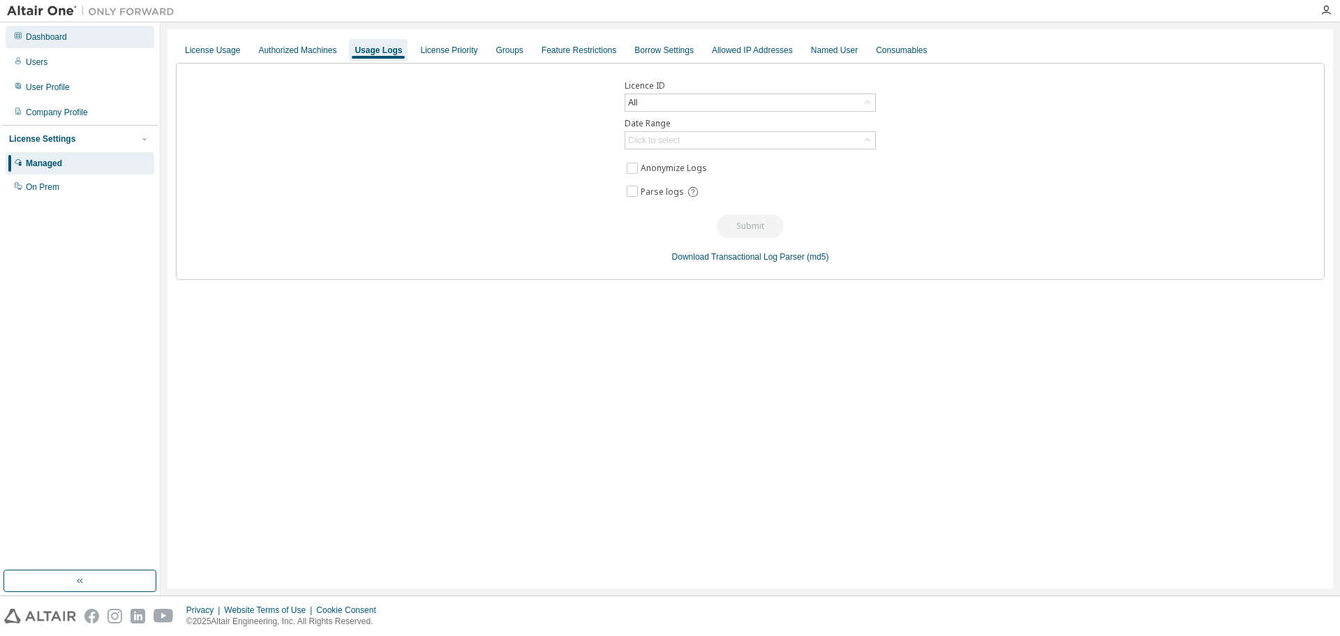
click at [73, 42] on div "Dashboard" at bounding box center [80, 37] width 149 height 22
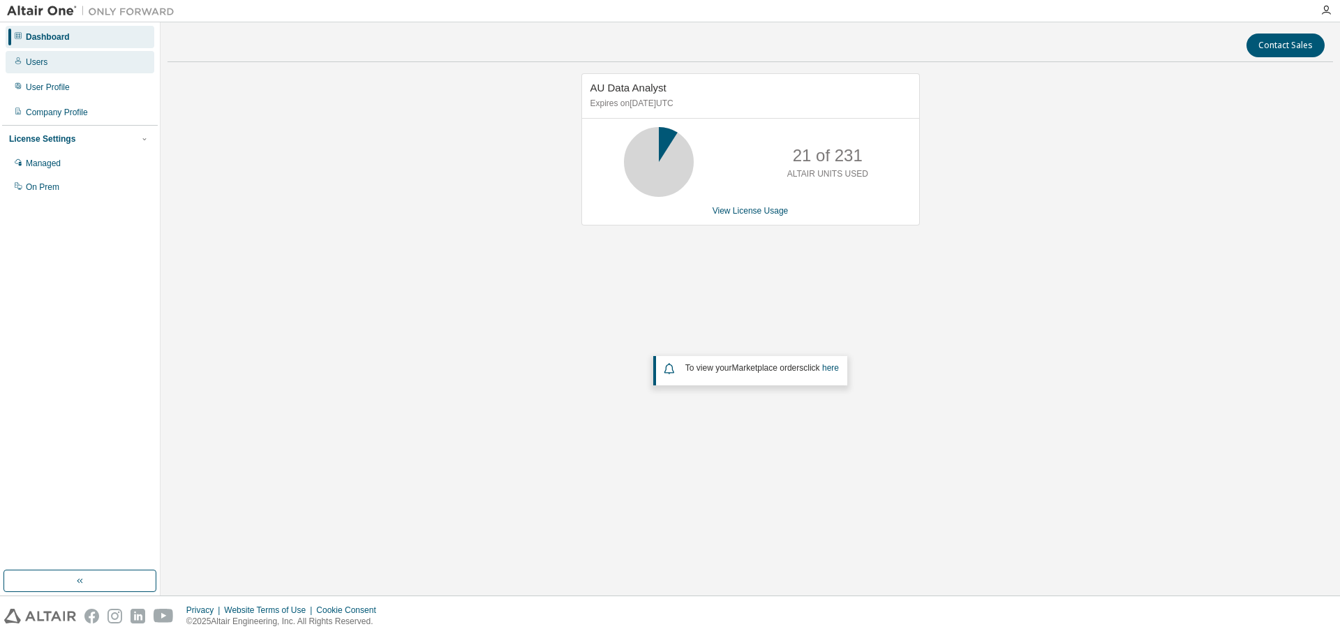
click at [90, 64] on div "Users" at bounding box center [80, 62] width 149 height 22
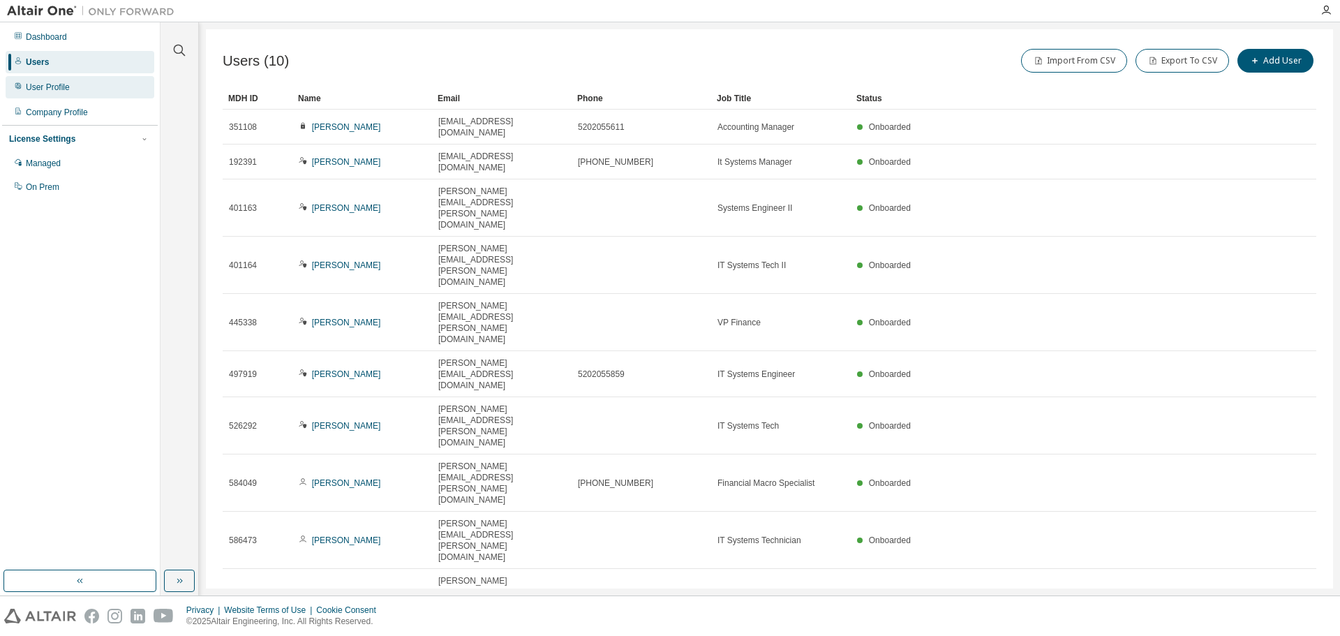
click at [67, 90] on div "User Profile" at bounding box center [48, 87] width 44 height 11
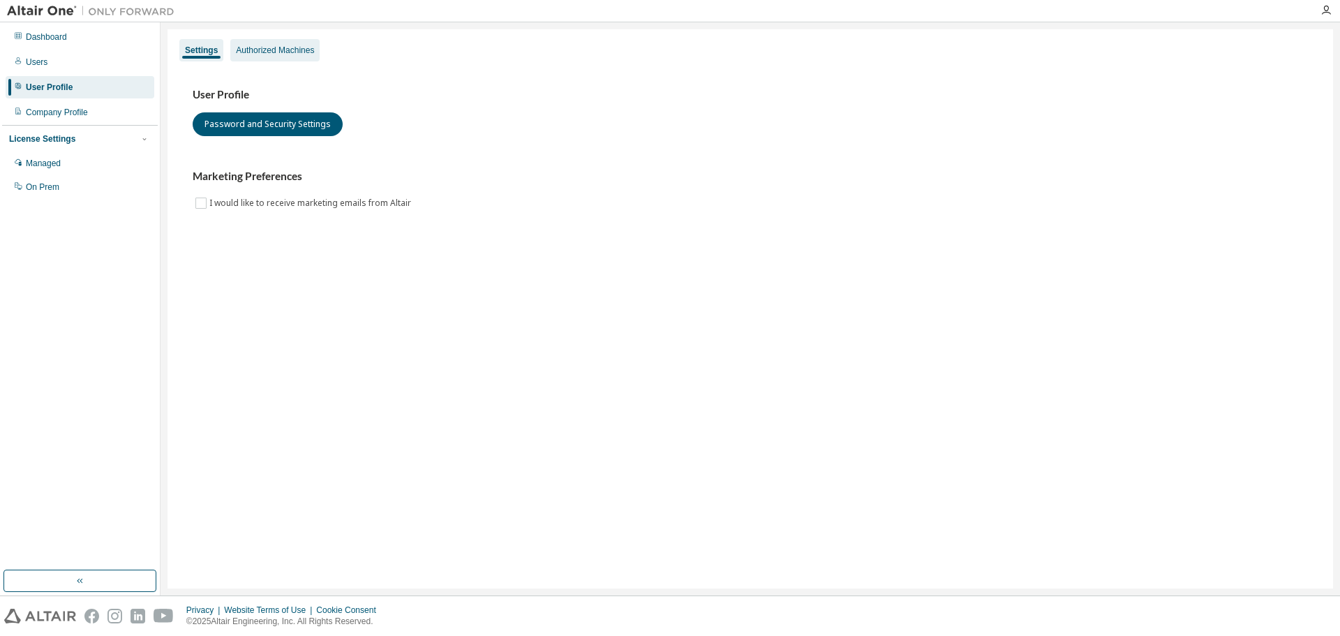
click at [250, 42] on div "Authorized Machines" at bounding box center [274, 50] width 89 height 22
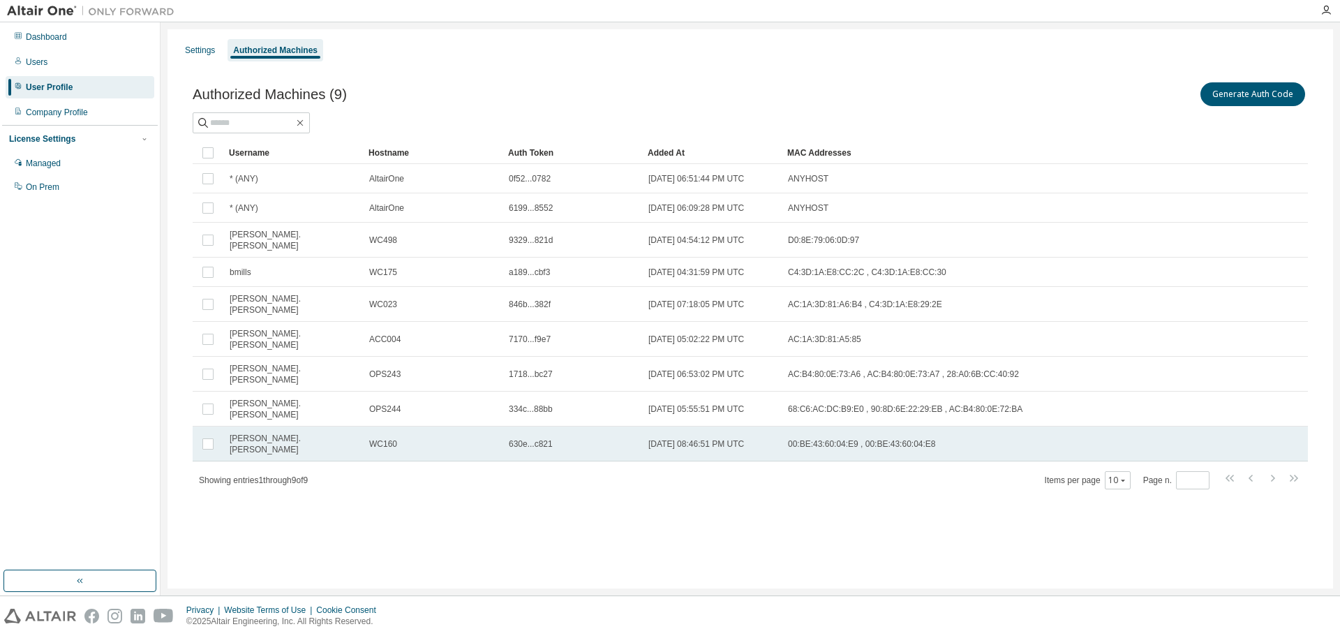
click at [395, 438] on span "WC160" at bounding box center [383, 443] width 28 height 11
click at [854, 438] on span "00:BE:43:60:04:E9 , 00:BE:43:60:04:E8" at bounding box center [862, 443] width 148 height 11
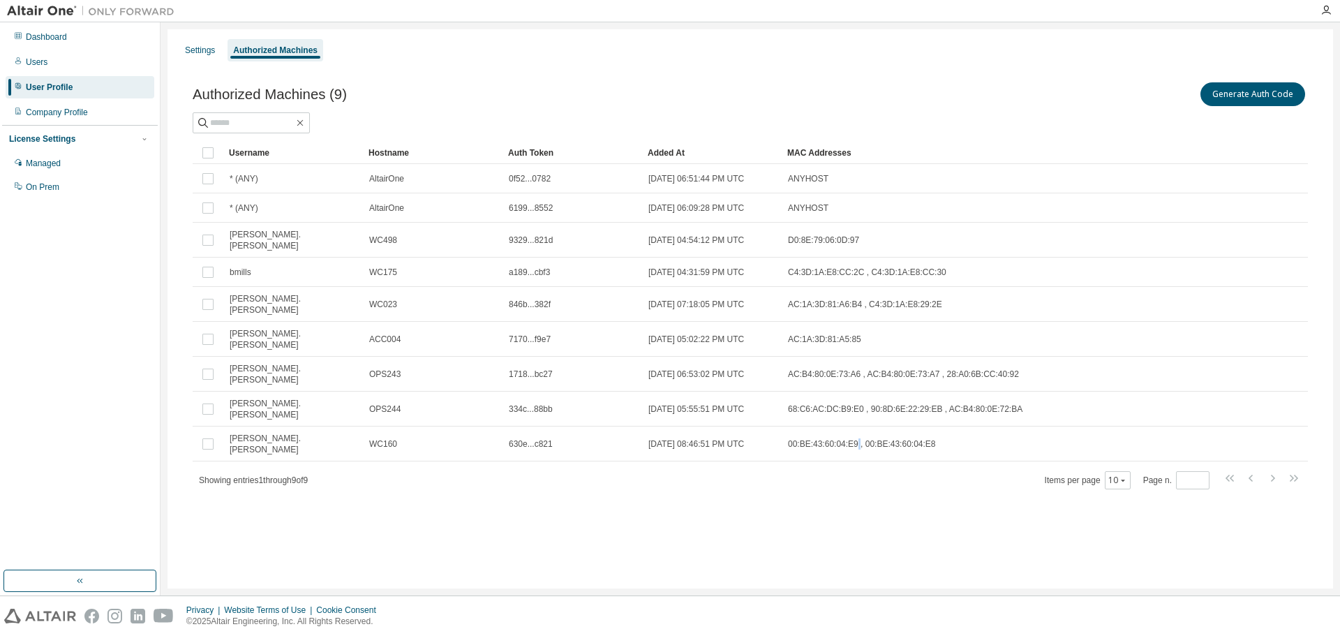
click at [854, 438] on span "00:BE:43:60:04:E9 , 00:BE:43:60:04:E8" at bounding box center [862, 443] width 148 height 11
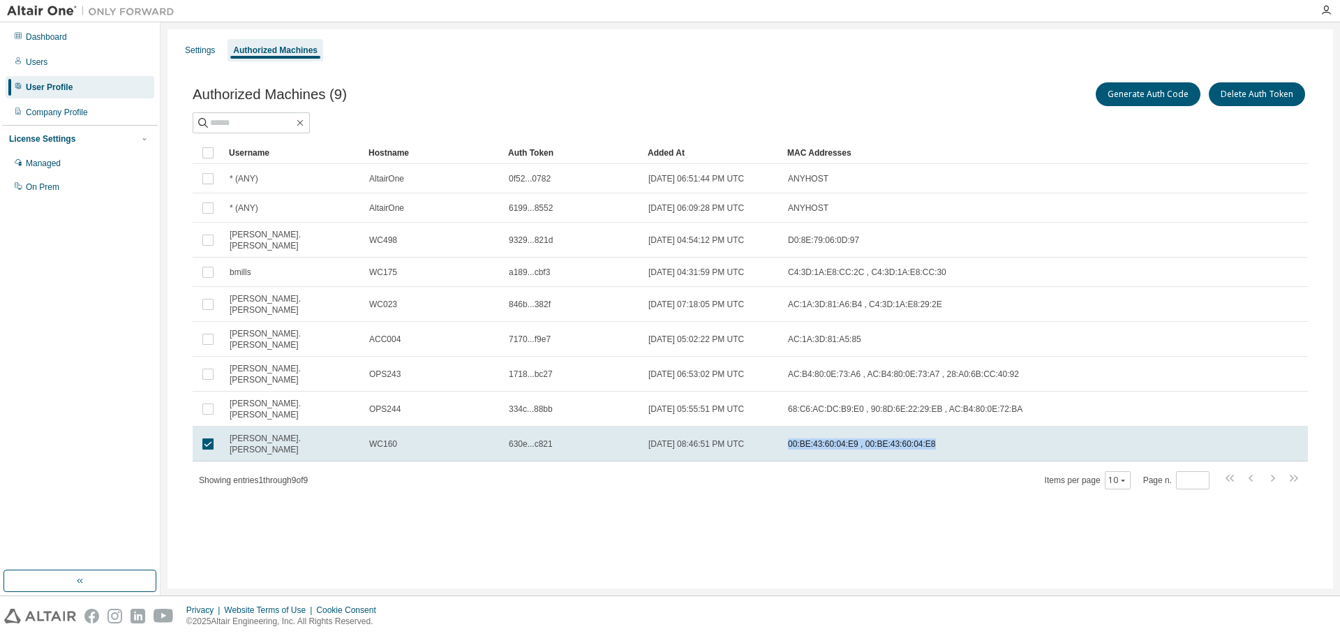
click at [854, 438] on span "00:BE:43:60:04:E9 , 00:BE:43:60:04:E8" at bounding box center [862, 443] width 148 height 11
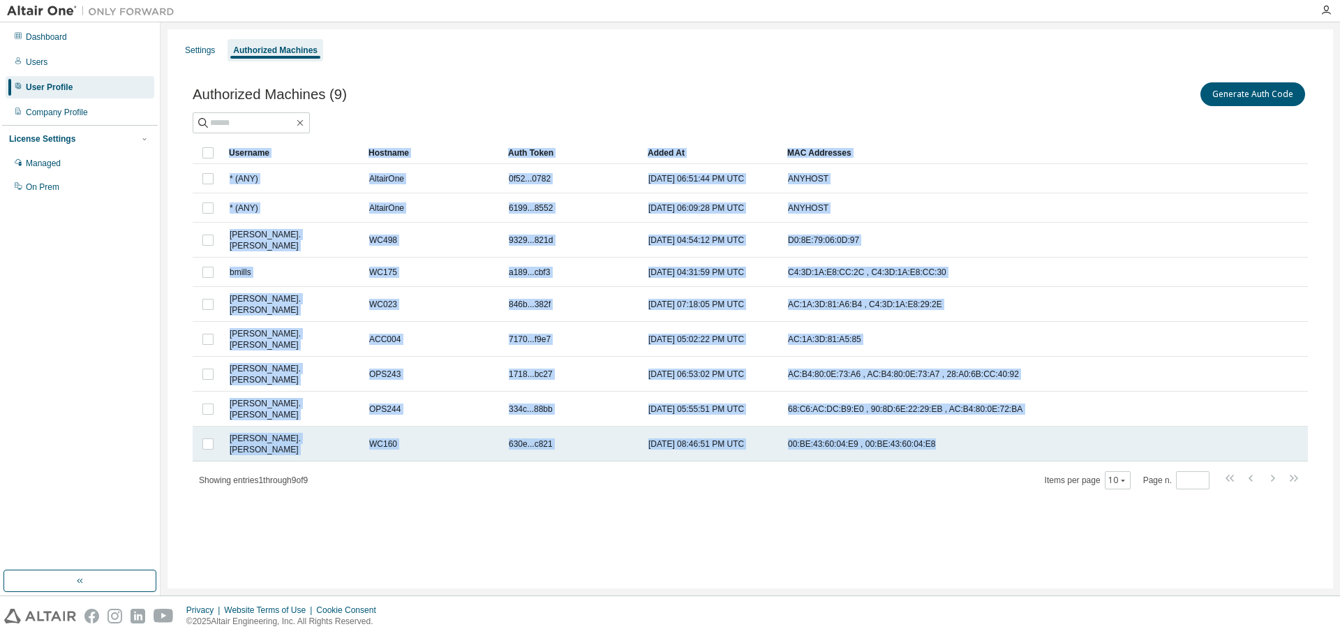
click at [738, 438] on span "2025-08-29 08:46:51 PM UTC" at bounding box center [696, 443] width 96 height 11
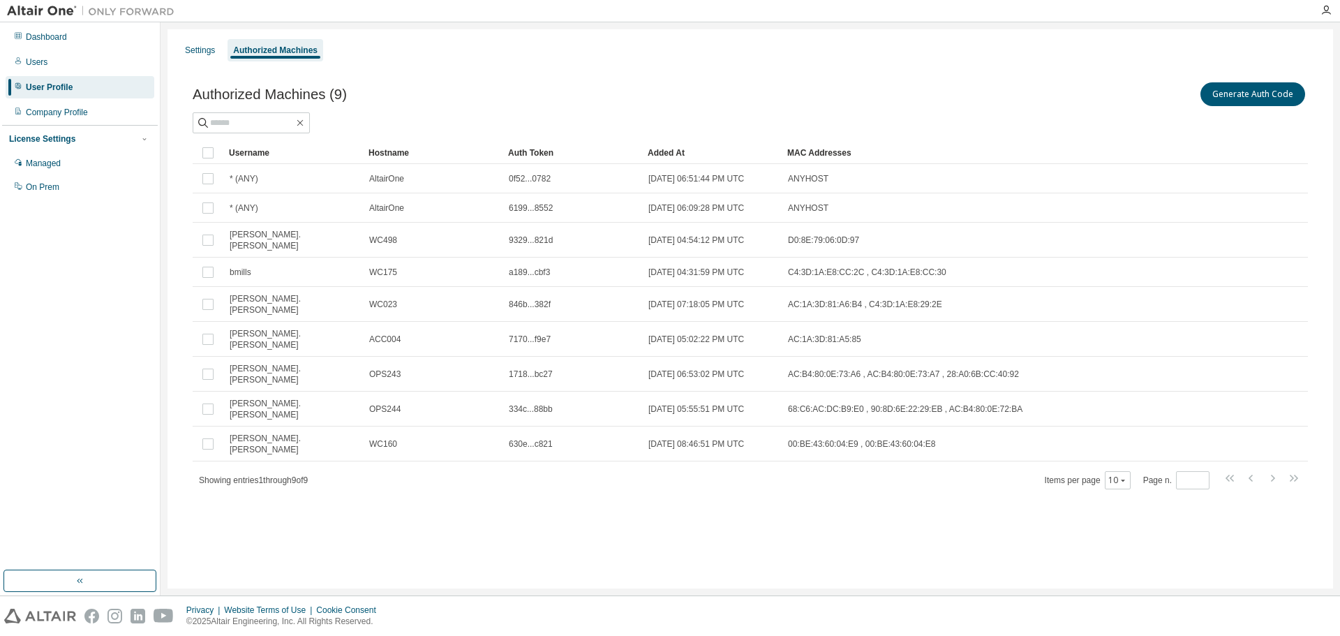
click at [588, 57] on div "Settings Authorized Machines" at bounding box center [750, 50] width 1149 height 25
drag, startPoint x: 200, startPoint y: 38, endPoint x: 201, endPoint y: 51, distance: 12.6
click at [201, 40] on div "Settings Authorized Machines Authorized Machines (9) Generate Auth Code Clear L…" at bounding box center [751, 308] width 1166 height 559
click at [201, 55] on div "Settings" at bounding box center [200, 50] width 30 height 11
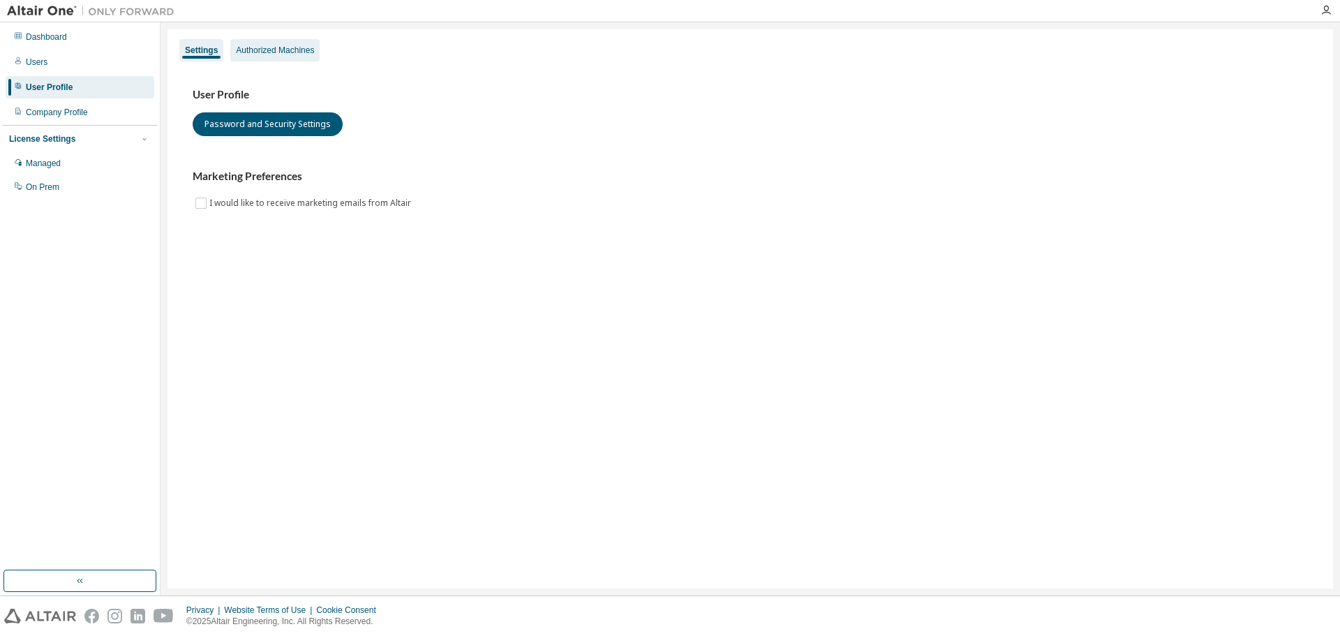
click at [310, 45] on div "Authorized Machines" at bounding box center [275, 50] width 78 height 11
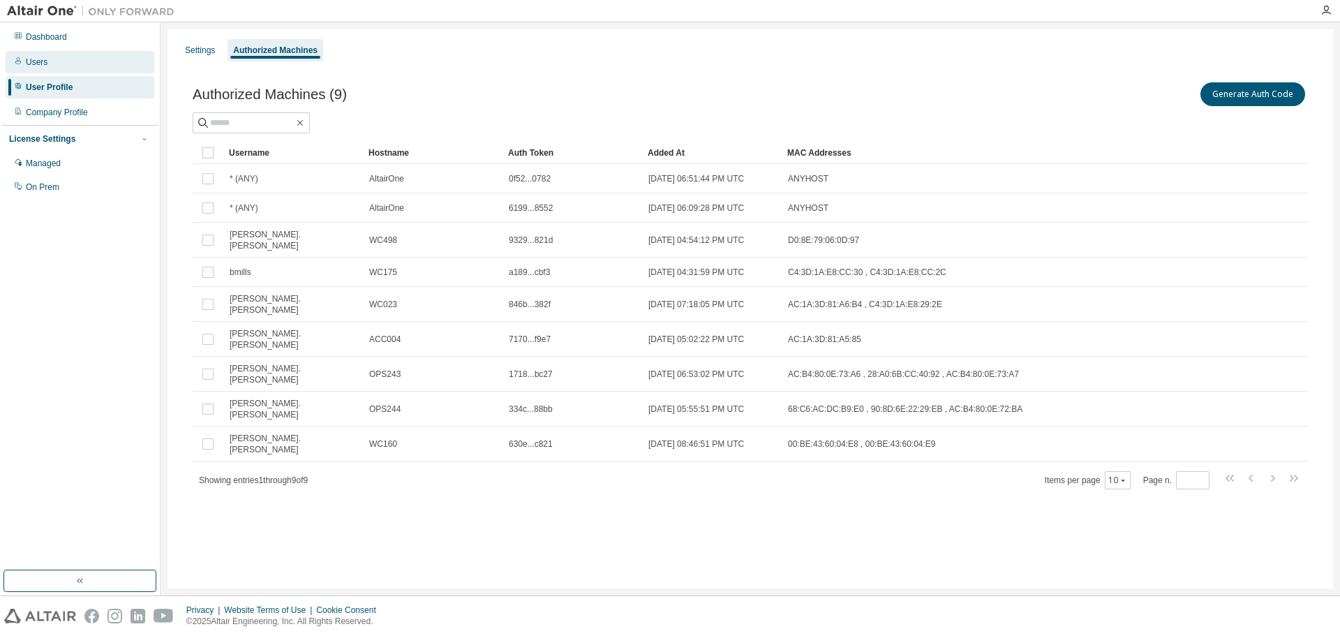
click at [52, 55] on div "Users" at bounding box center [80, 62] width 149 height 22
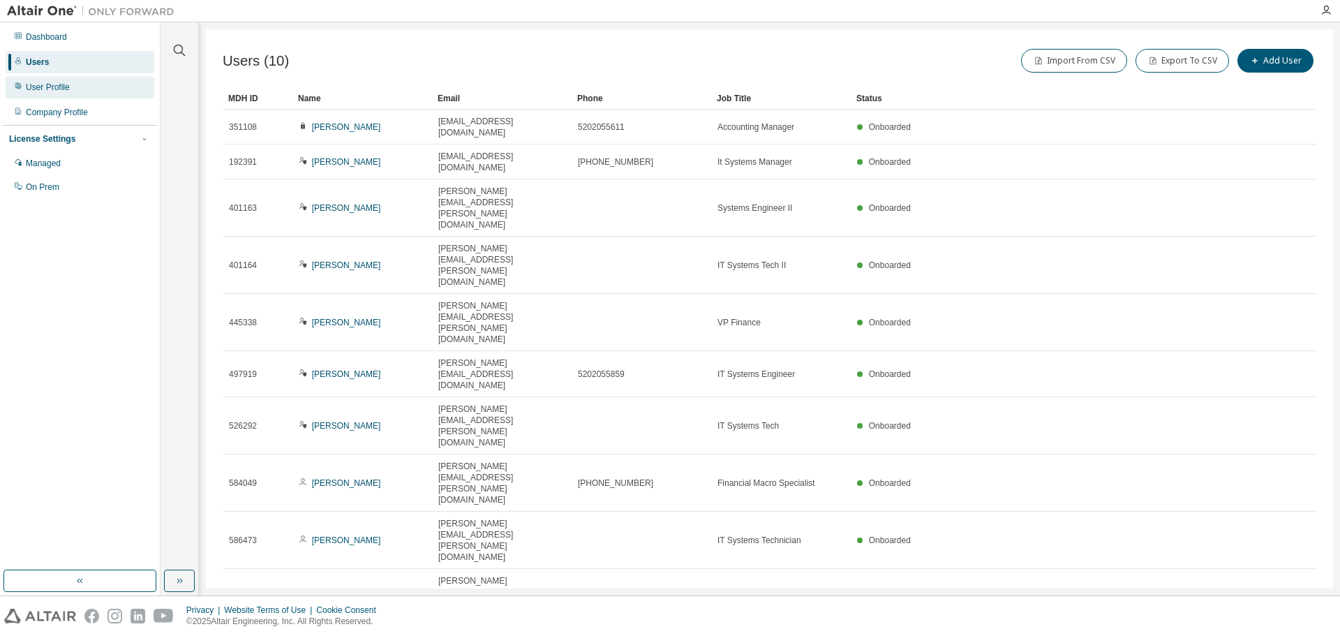
click at [52, 84] on div "User Profile" at bounding box center [48, 87] width 44 height 11
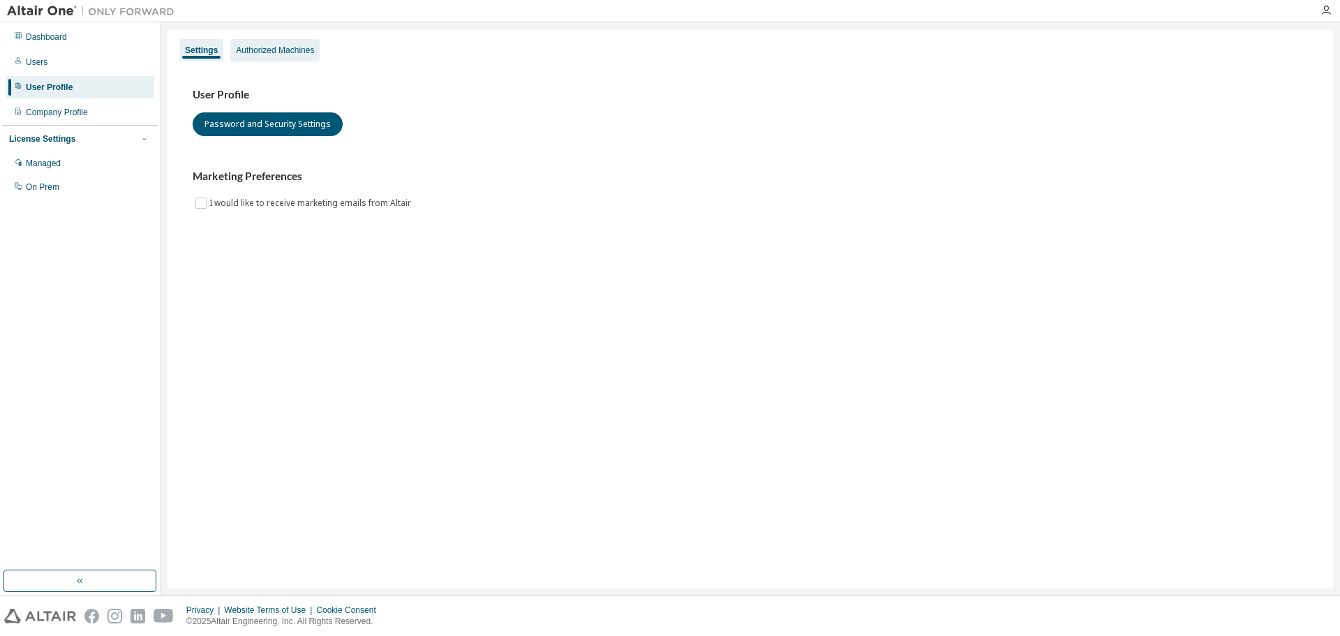
click at [292, 43] on div "Authorized Machines" at bounding box center [274, 50] width 89 height 22
